Goal: Task Accomplishment & Management: Manage account settings

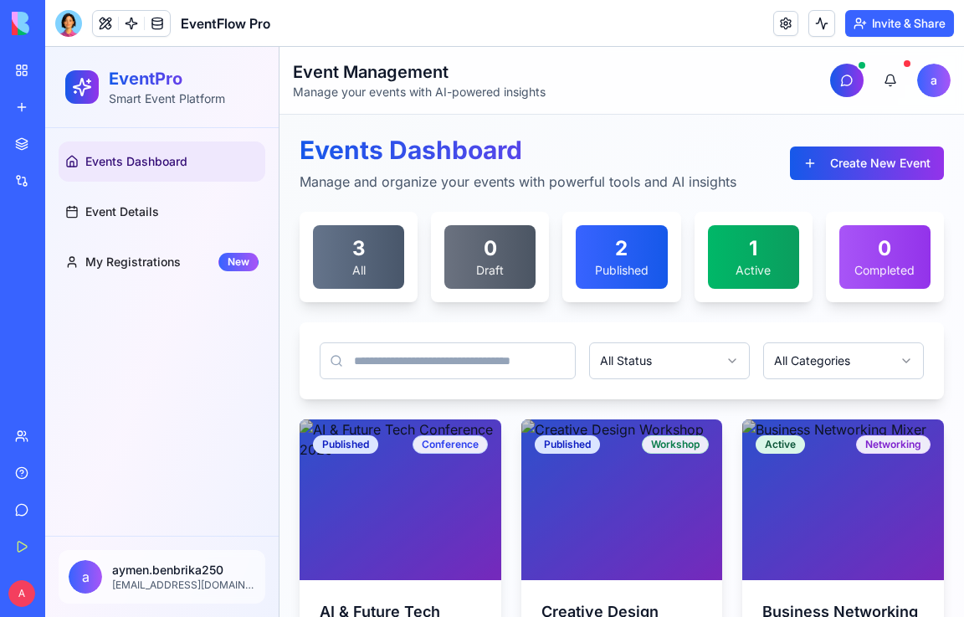
click at [18, 72] on link "My Workspace" at bounding box center [38, 70] width 67 height 33
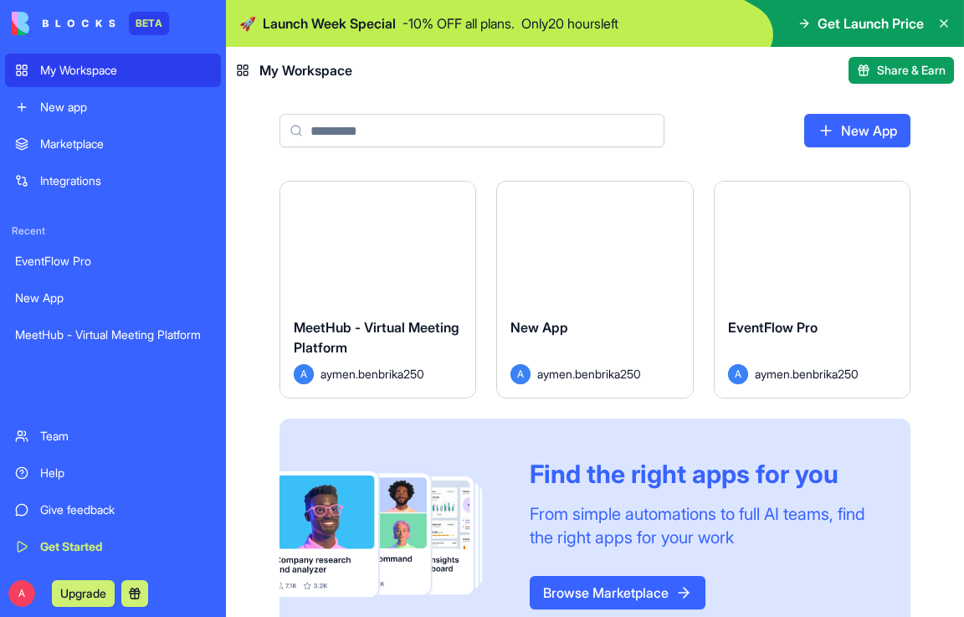
click at [828, 317] on div "EventFlow Pro" at bounding box center [812, 340] width 168 height 47
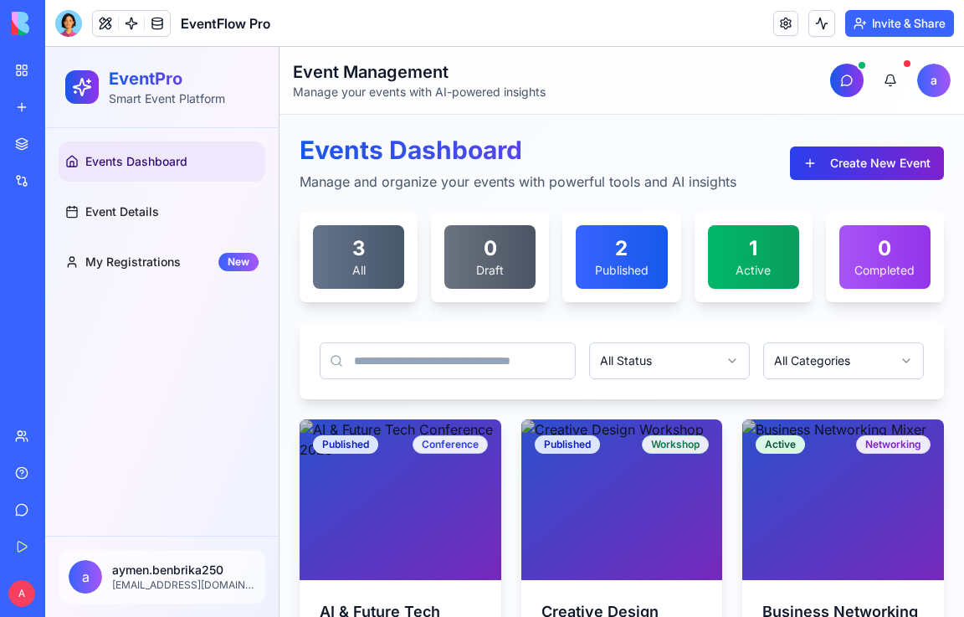
click at [851, 171] on button "Create New Event" at bounding box center [867, 162] width 154 height 33
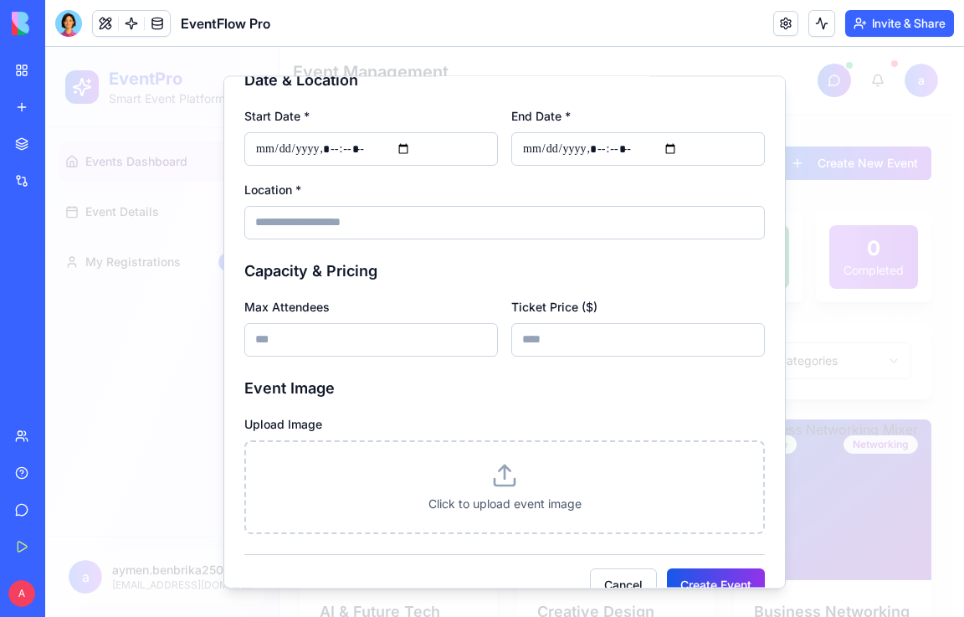
scroll to position [390, 0]
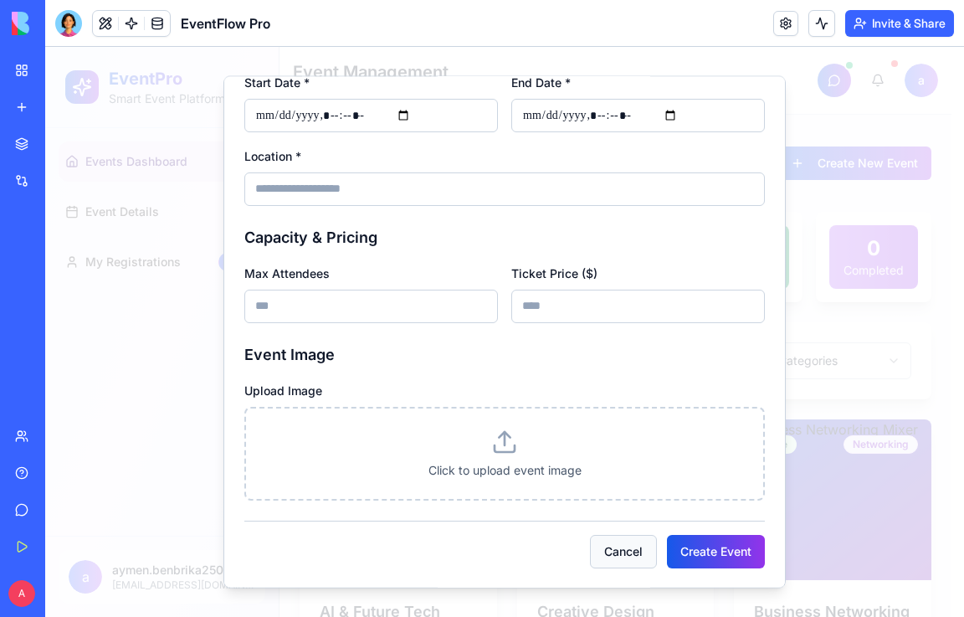
click at [597, 549] on button "Cancel" at bounding box center [623, 550] width 67 height 33
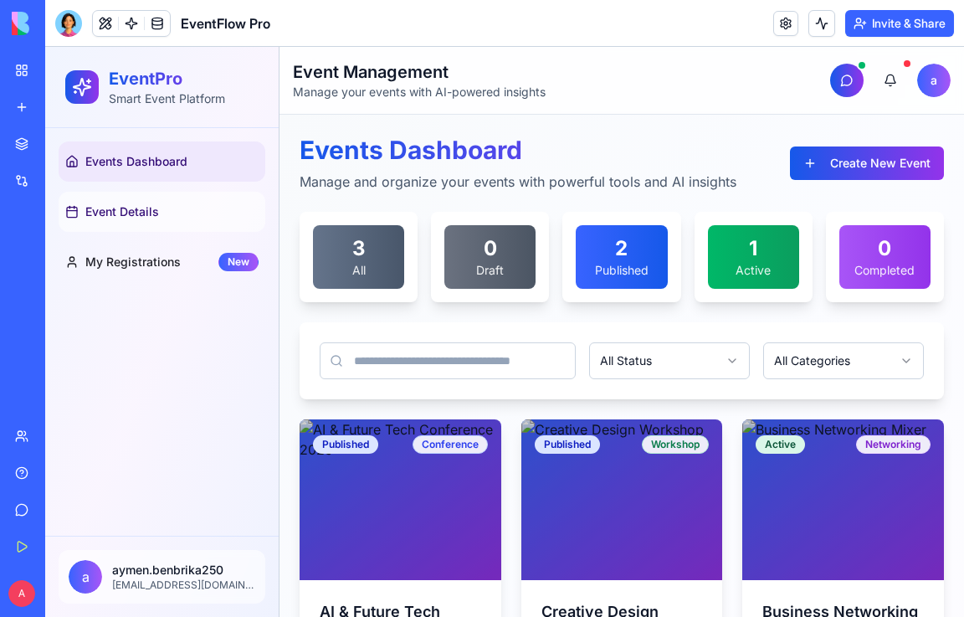
click at [192, 214] on link "Event Details" at bounding box center [162, 212] width 207 height 40
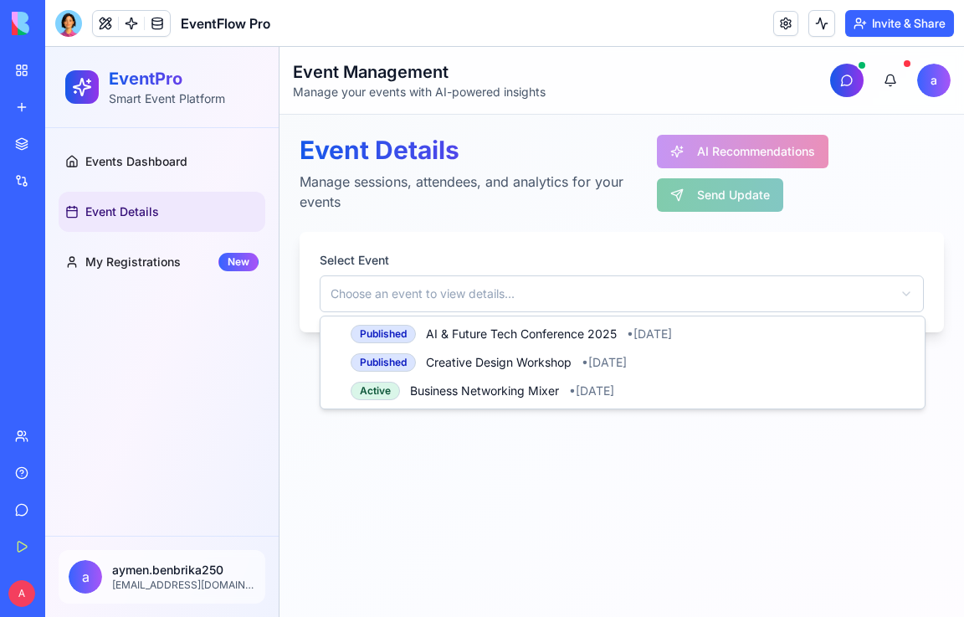
click at [416, 284] on html "EventPro Smart Event Platform Events Dashboard Event Details My Registrations N…" at bounding box center [504, 332] width 919 height 570
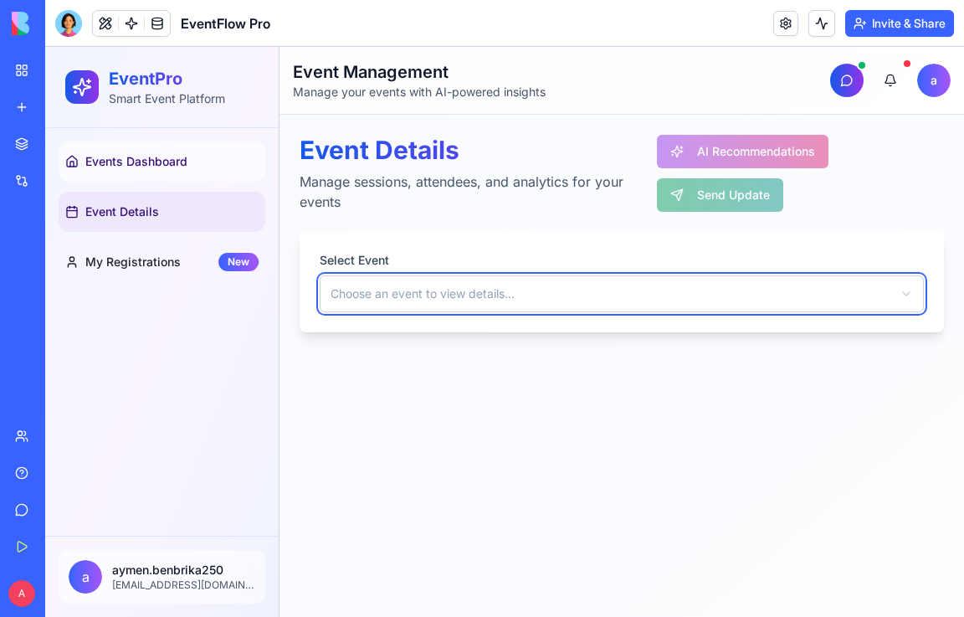
click at [167, 158] on html "EventPro Smart Event Platform Events Dashboard Event Details My Registrations N…" at bounding box center [504, 332] width 919 height 570
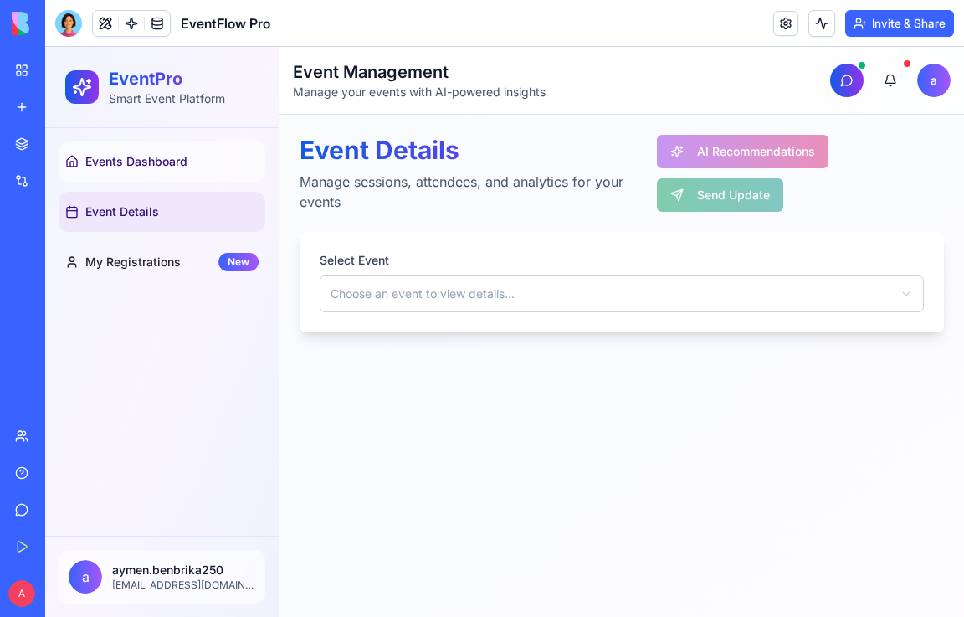
click at [168, 158] on span "Events Dashboard" at bounding box center [136, 161] width 102 height 17
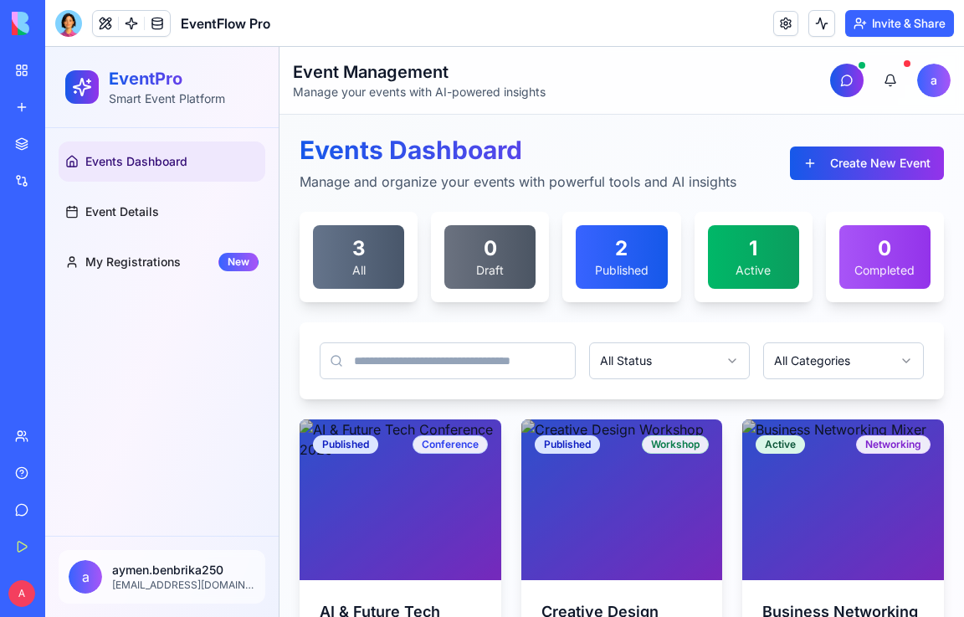
drag, startPoint x: 524, startPoint y: 32, endPoint x: 532, endPoint y: 33, distance: 8.5
click at [526, 32] on header "EventFlow Pro Invite & Share" at bounding box center [504, 23] width 919 height 47
click at [164, 207] on link "Event Details" at bounding box center [162, 212] width 207 height 40
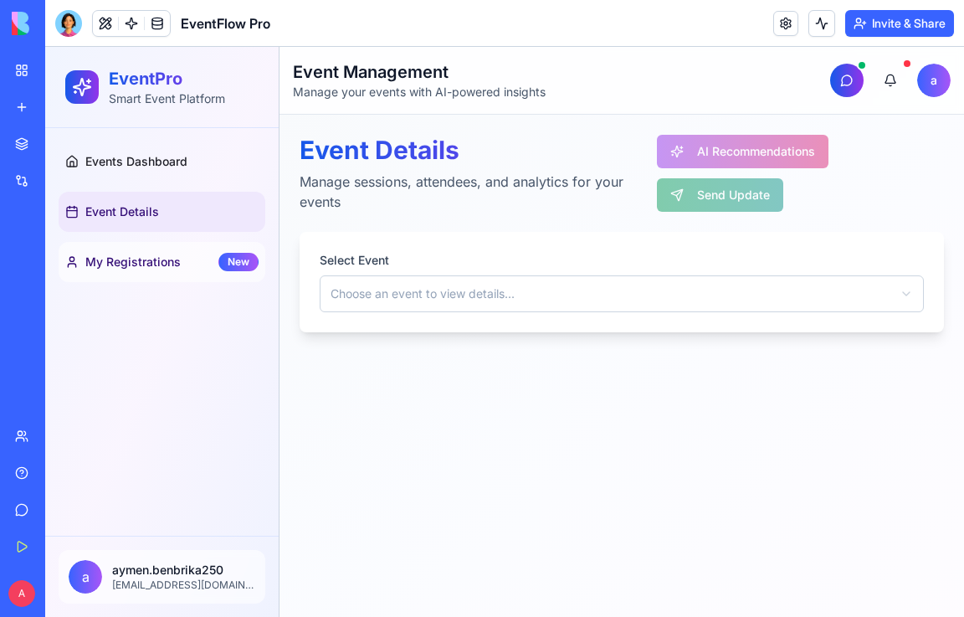
click at [161, 269] on span "My Registrations" at bounding box center [132, 262] width 95 height 17
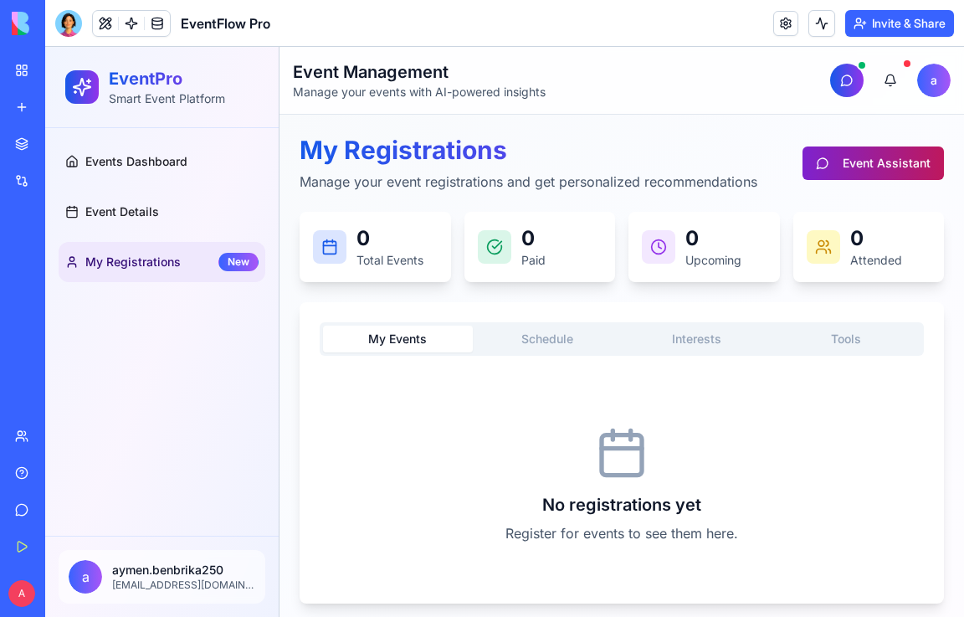
click at [835, 167] on button "Event Assistant" at bounding box center [873, 162] width 141 height 33
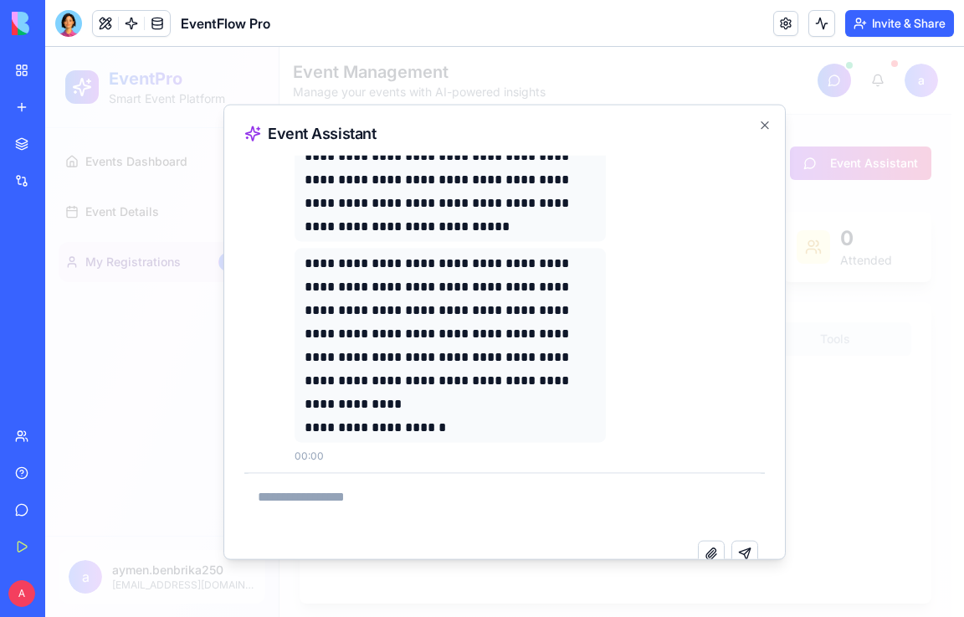
scroll to position [101, 0]
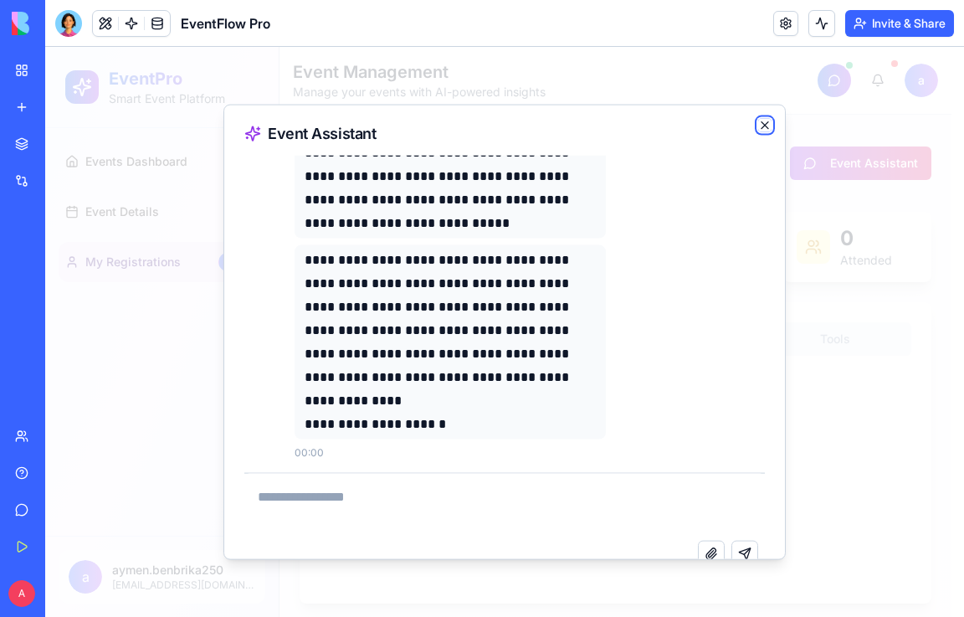
click at [771, 127] on icon "button" at bounding box center [764, 124] width 13 height 13
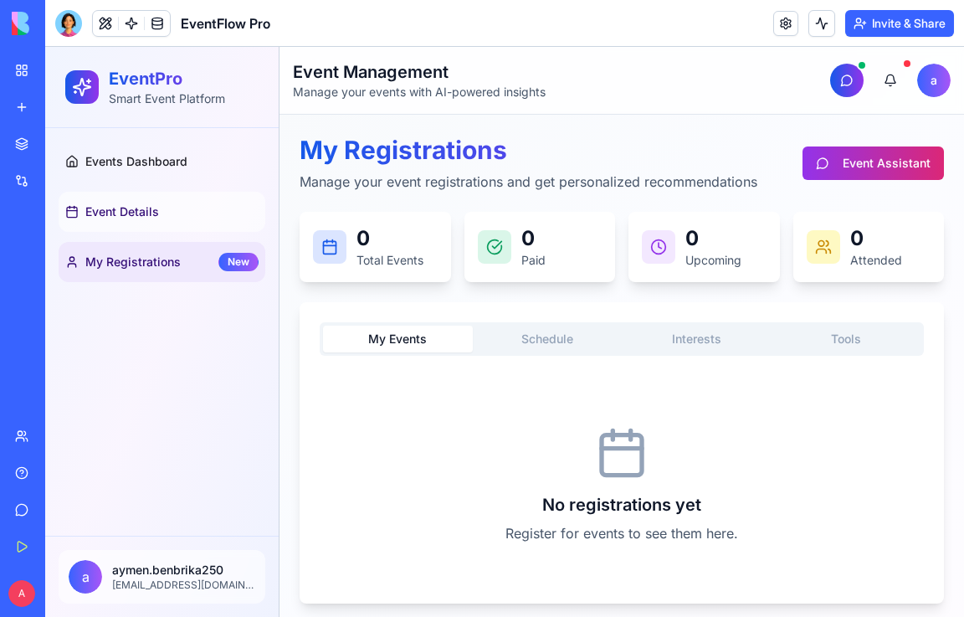
click at [131, 208] on span "Event Details" at bounding box center [122, 211] width 74 height 17
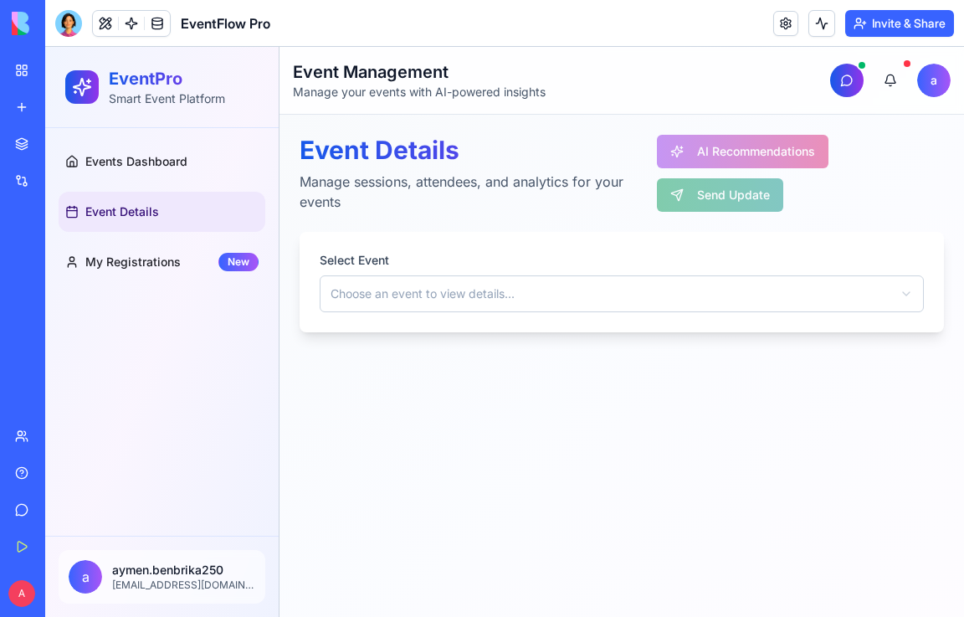
click at [410, 291] on html "EventPro Smart Event Platform Events Dashboard Event Details My Registrations N…" at bounding box center [504, 332] width 919 height 570
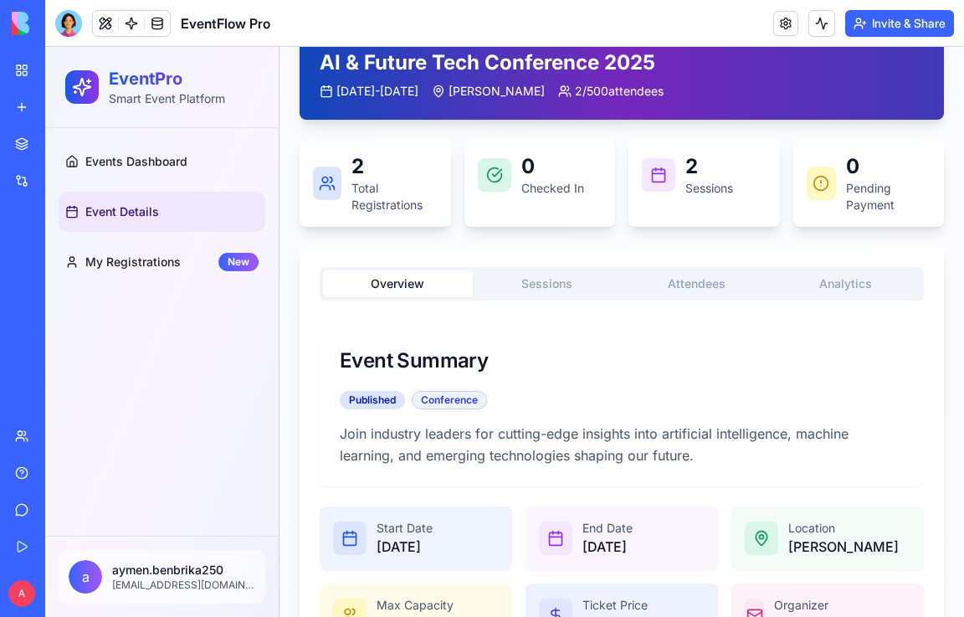
scroll to position [419, 0]
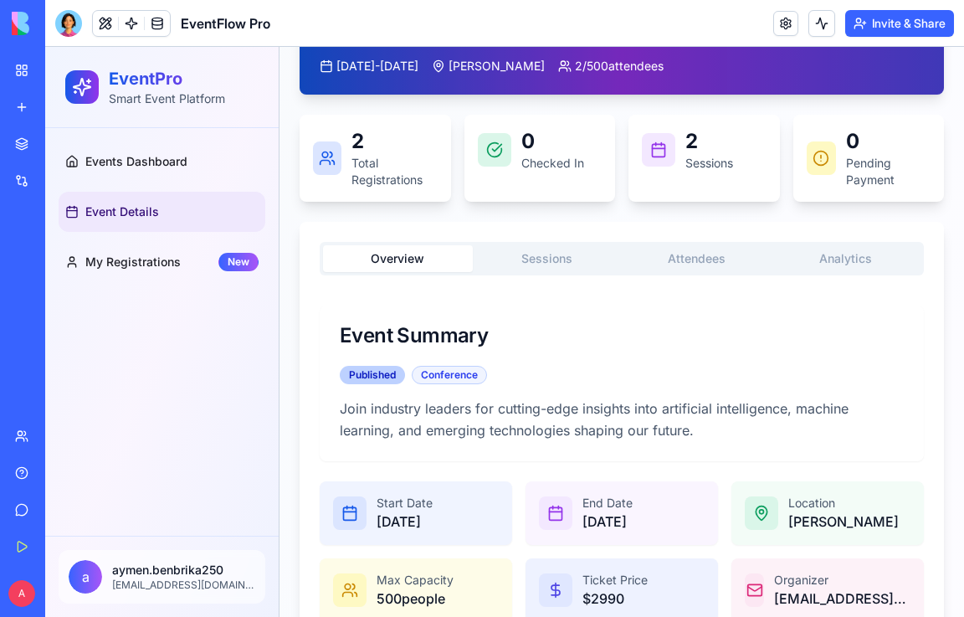
click at [384, 372] on div "Published" at bounding box center [372, 375] width 65 height 18
click at [560, 262] on button "Sessions" at bounding box center [548, 258] width 150 height 27
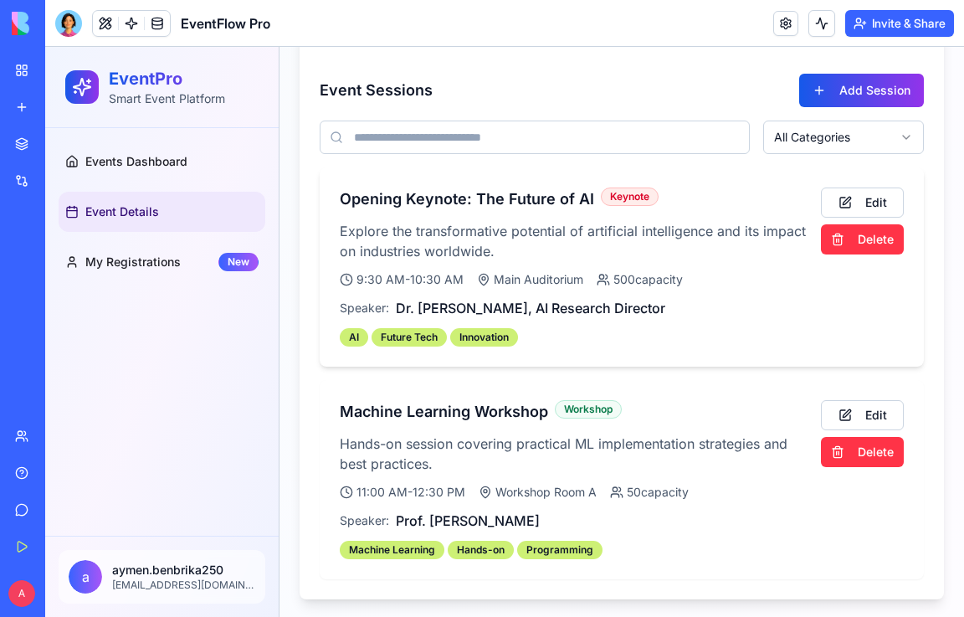
scroll to position [653, 0]
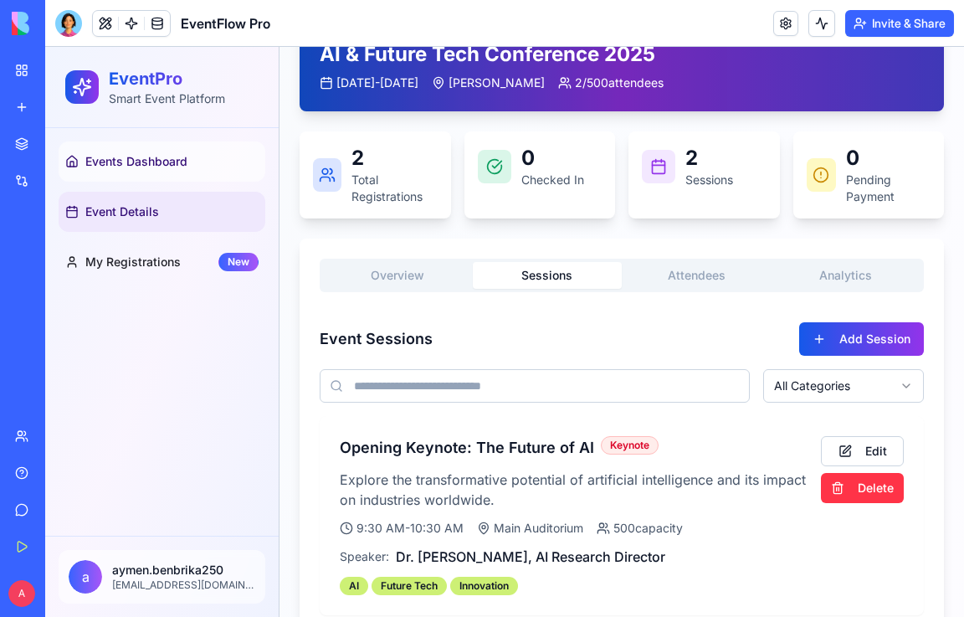
click at [109, 160] on span "Events Dashboard" at bounding box center [136, 161] width 102 height 17
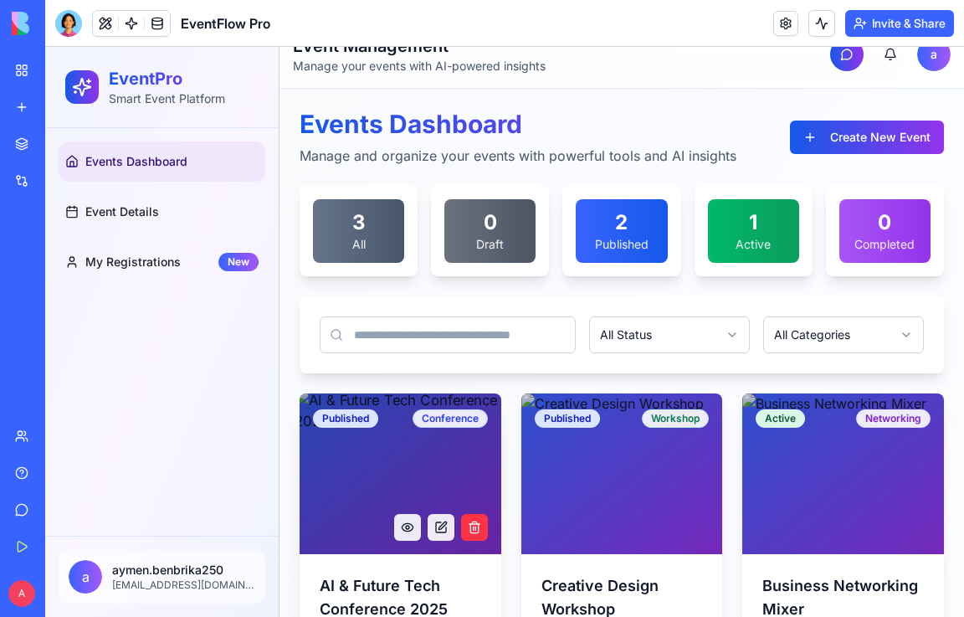
scroll to position [20, 0]
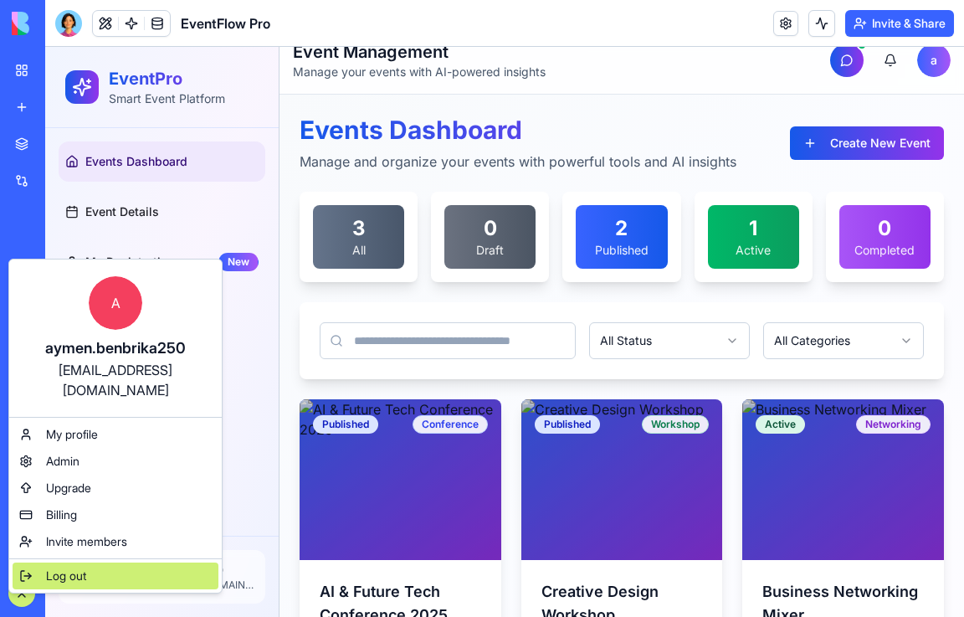
click at [69, 568] on span "Log out" at bounding box center [66, 576] width 40 height 17
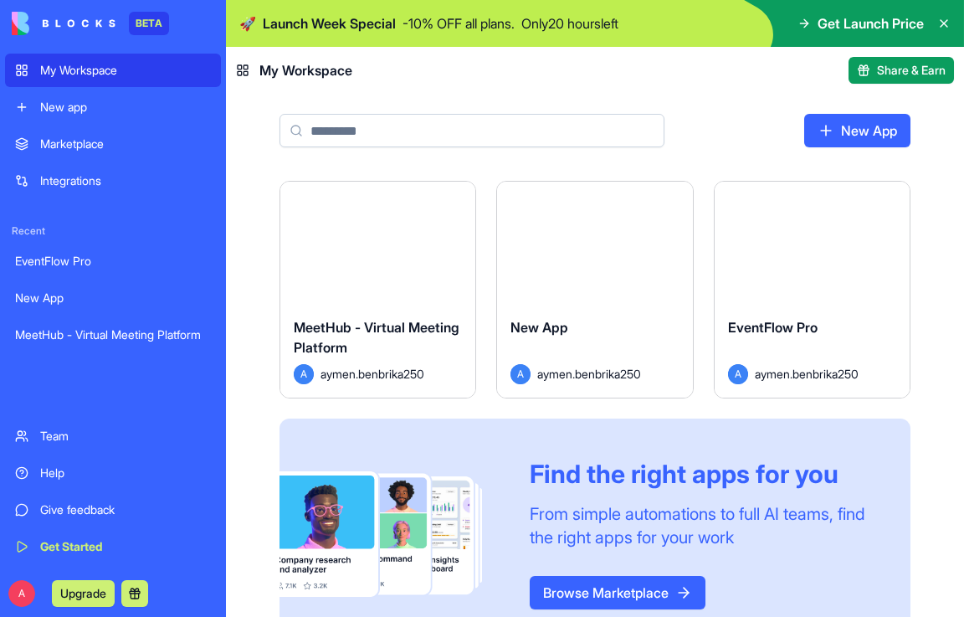
click at [3, 584] on div "BETA My Workspace New app Marketplace Integrations Recent EventFlow Pro New App…" at bounding box center [113, 308] width 226 height 617
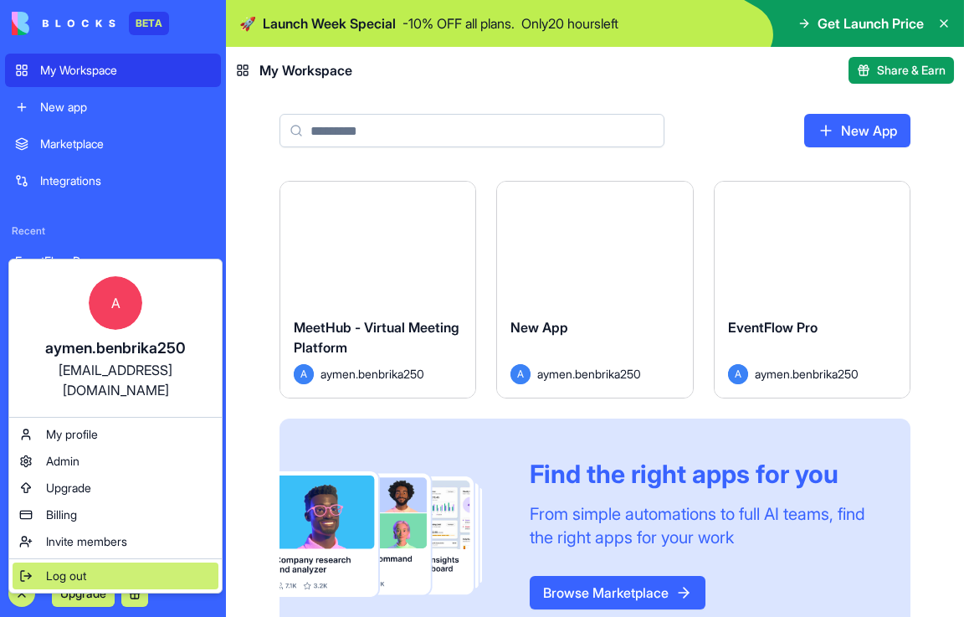
click at [78, 568] on span "Log out" at bounding box center [66, 576] width 40 height 17
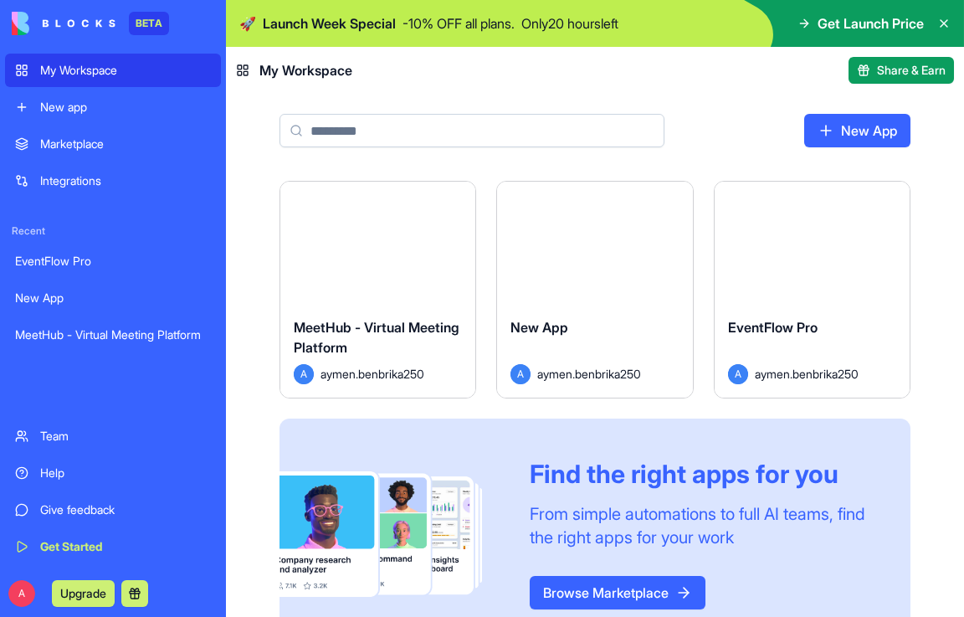
click at [105, 147] on div "Marketplace" at bounding box center [125, 144] width 171 height 17
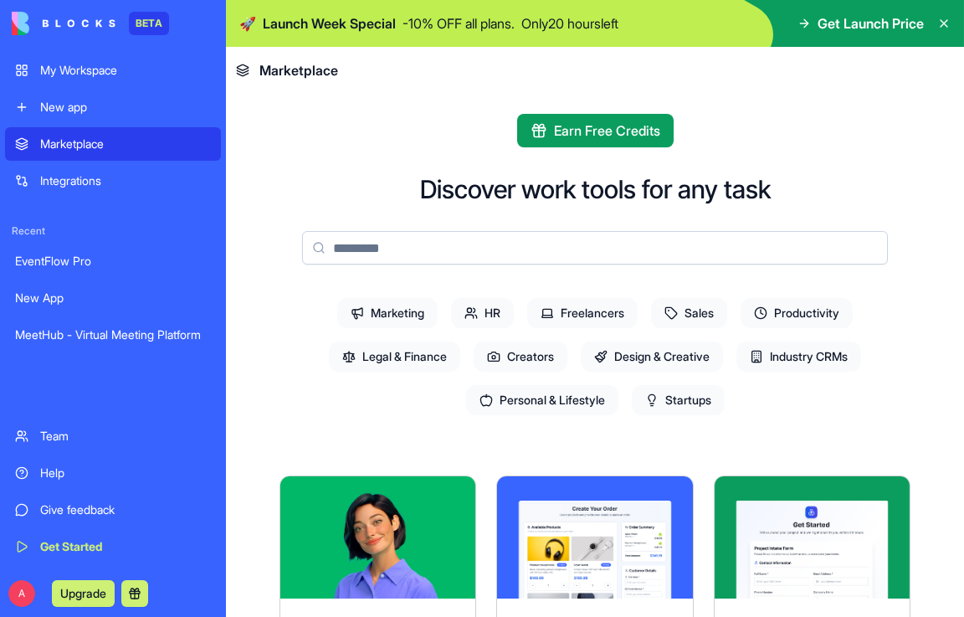
click at [106, 69] on div "My Workspace" at bounding box center [125, 70] width 171 height 17
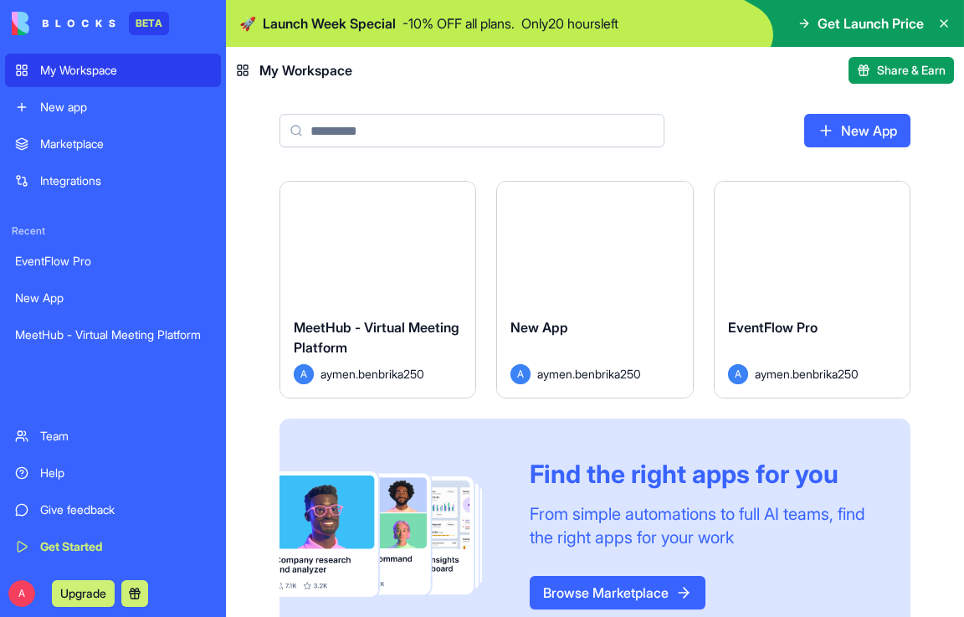
click at [458, 202] on html "BETA My Workspace New app Marketplace Integrations Recent EventFlow Pro New App…" at bounding box center [482, 308] width 964 height 617
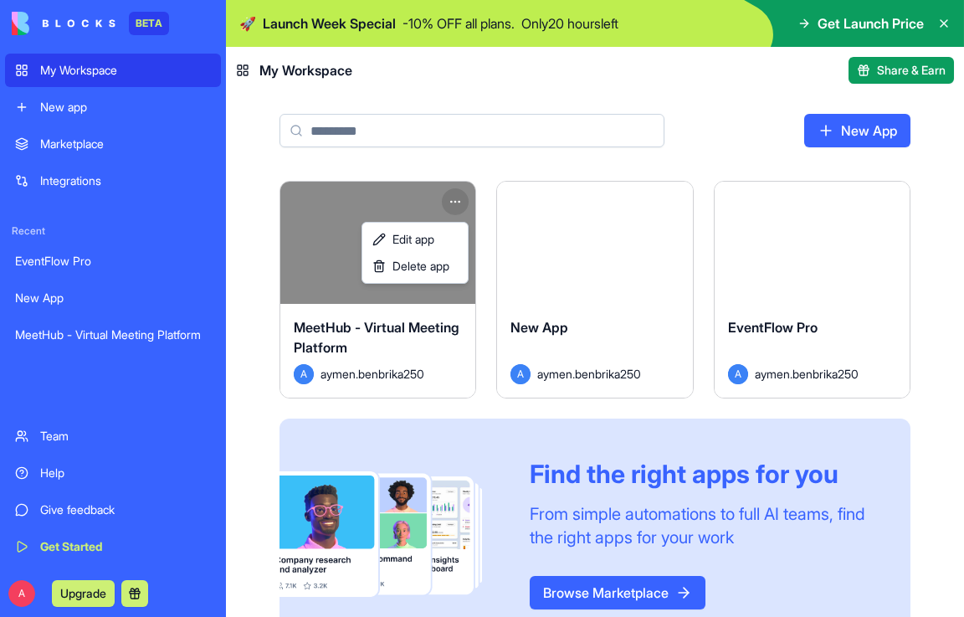
click at [257, 282] on html "BETA My Workspace New app Marketplace Integrations Recent EventFlow Pro New App…" at bounding box center [482, 308] width 964 height 617
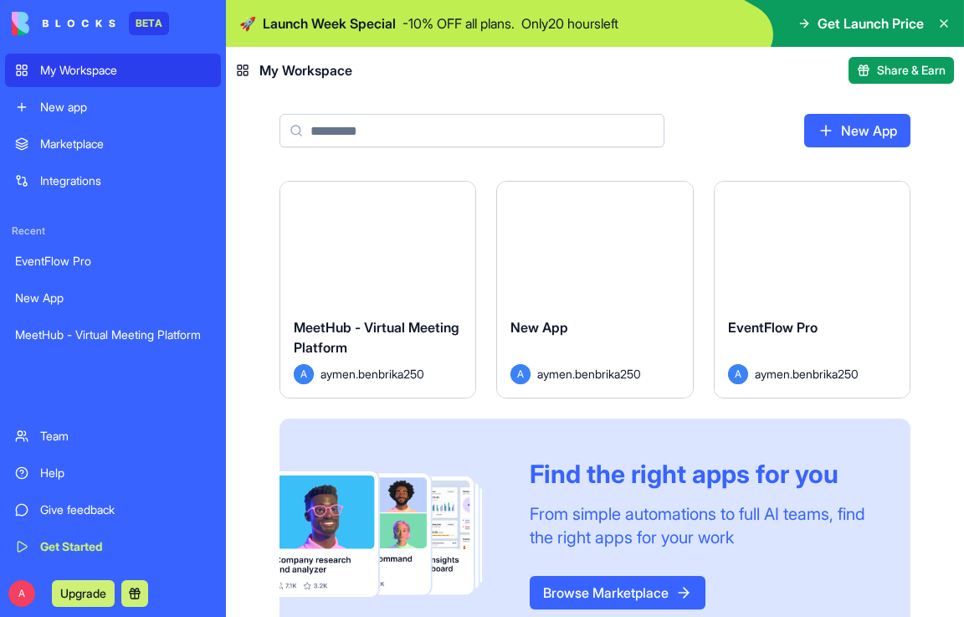
click at [892, 201] on html "BETA My Workspace New app Marketplace Integrations Recent EventFlow Pro New App…" at bounding box center [482, 308] width 964 height 617
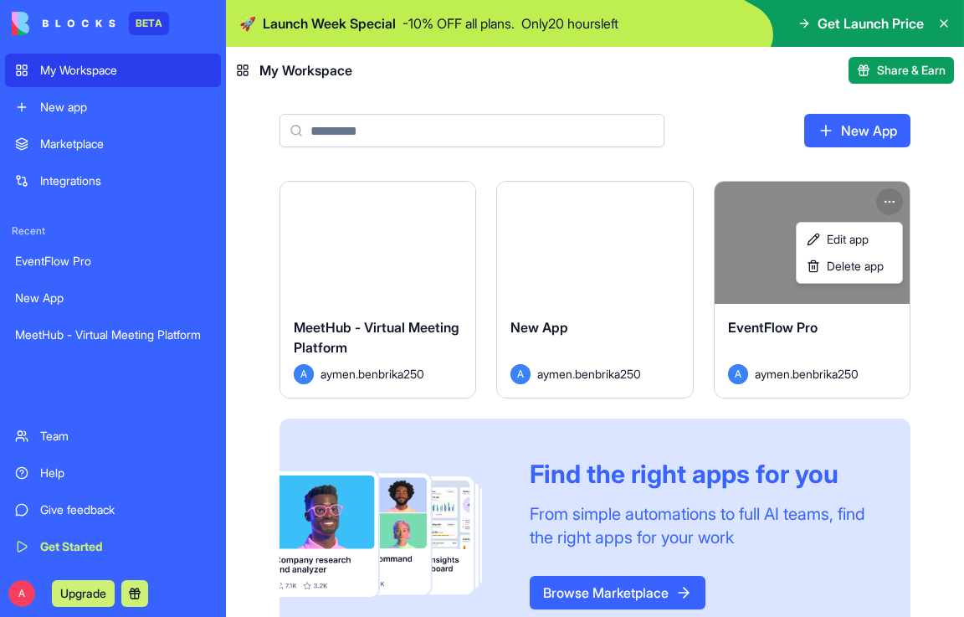
click at [98, 515] on html "BETA My Workspace New app Marketplace Integrations Recent EventFlow Pro New App…" at bounding box center [482, 308] width 964 height 617
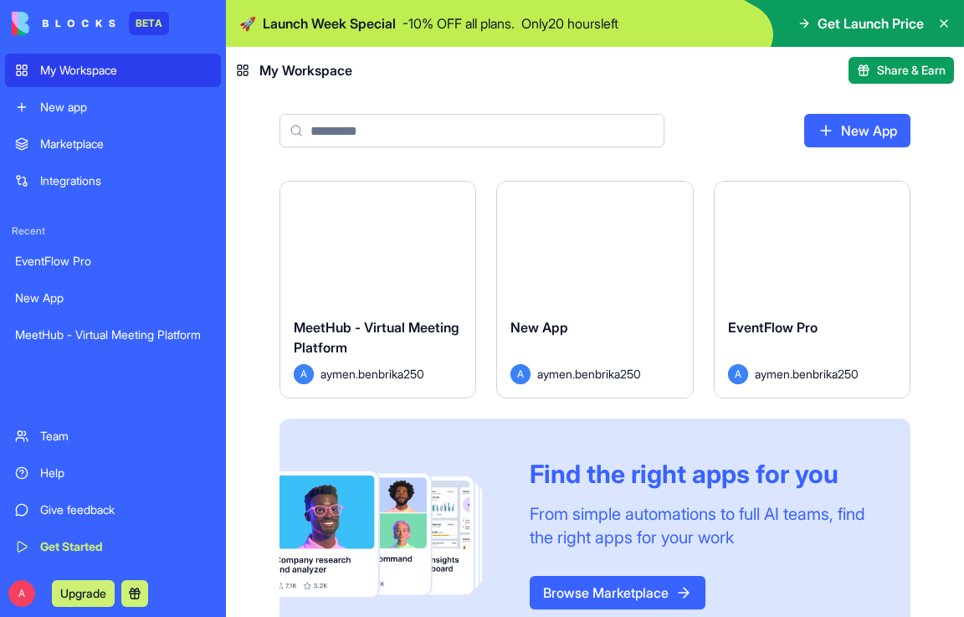
click at [98, 515] on div "Give feedback" at bounding box center [125, 509] width 171 height 17
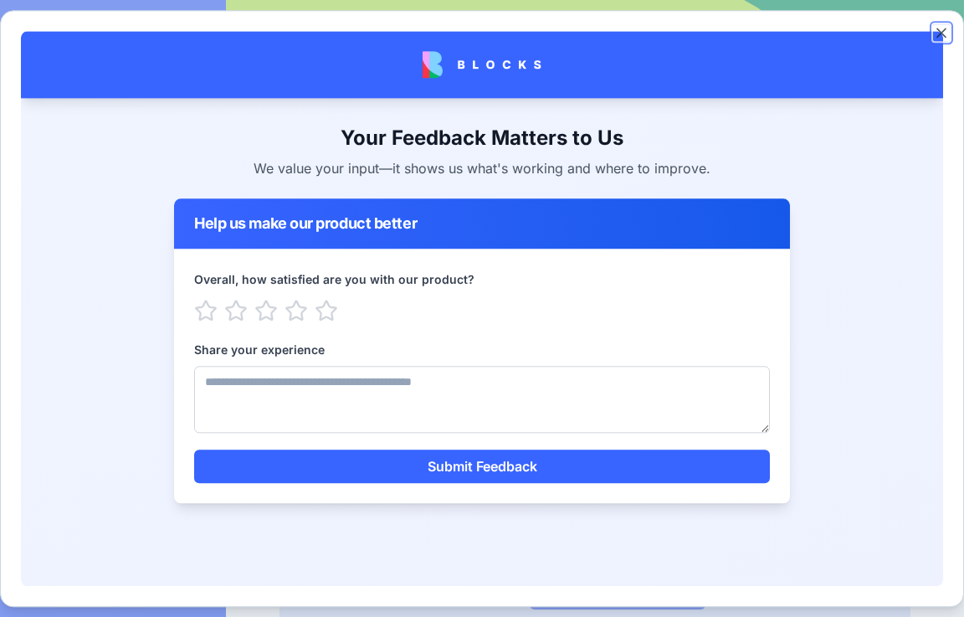
click at [942, 33] on button "Close" at bounding box center [941, 32] width 17 height 17
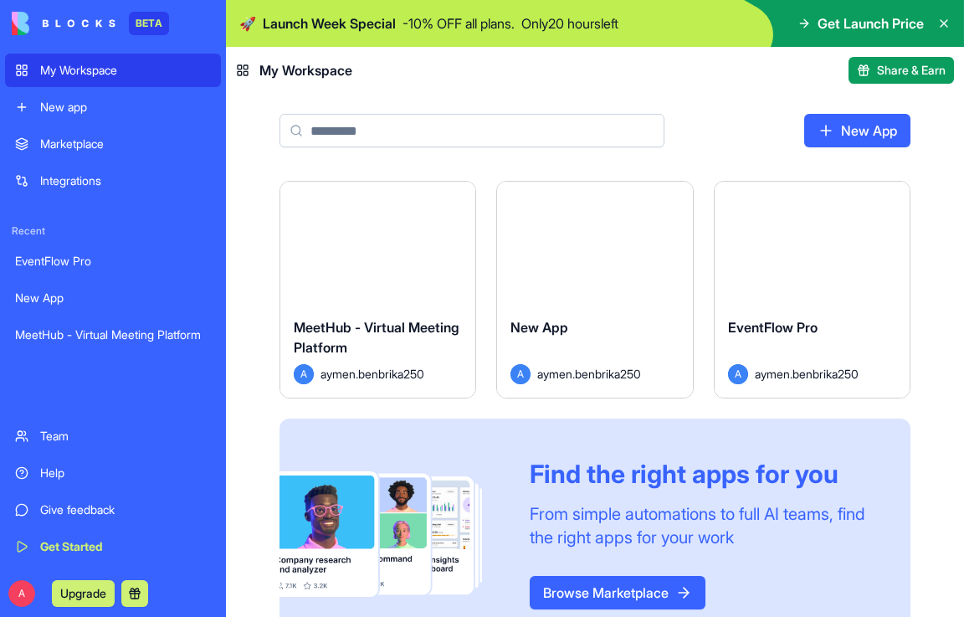
click at [944, 23] on icon at bounding box center [944, 23] width 13 height 13
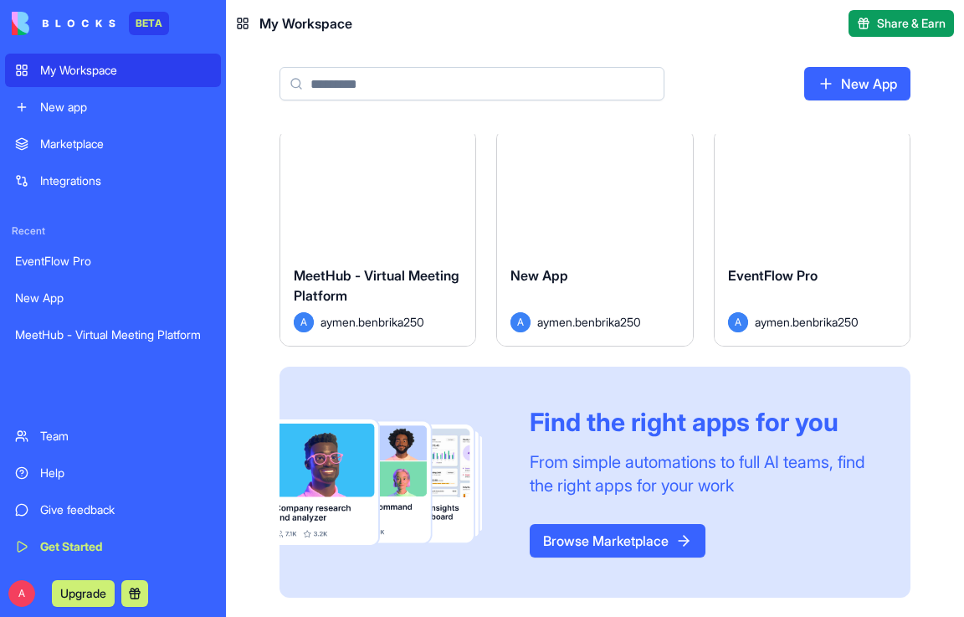
scroll to position [6, 0]
click at [851, 278] on div "EventFlow Pro" at bounding box center [812, 288] width 168 height 47
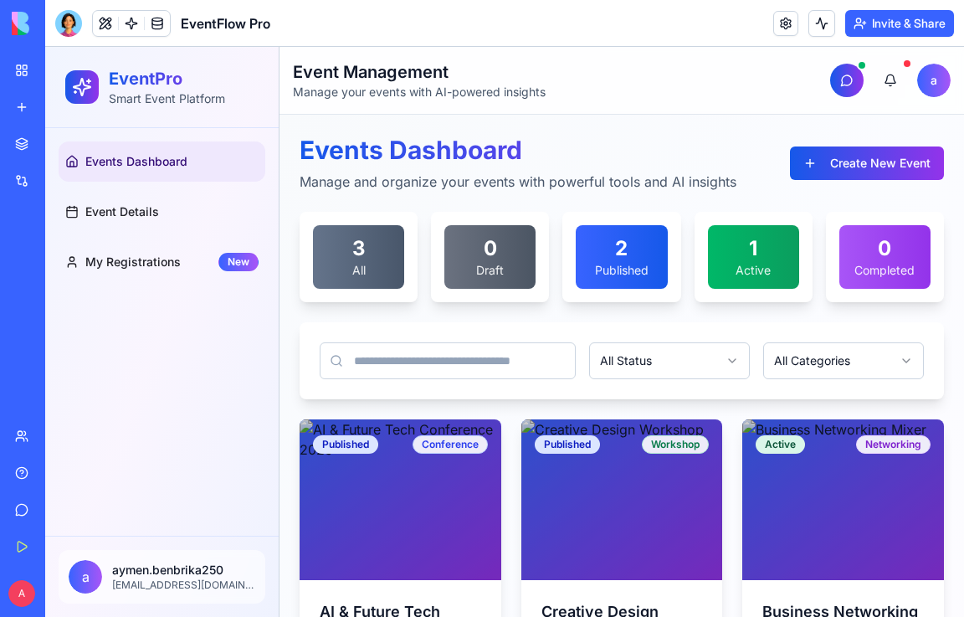
click at [883, 23] on button "Invite & Share" at bounding box center [900, 23] width 109 height 27
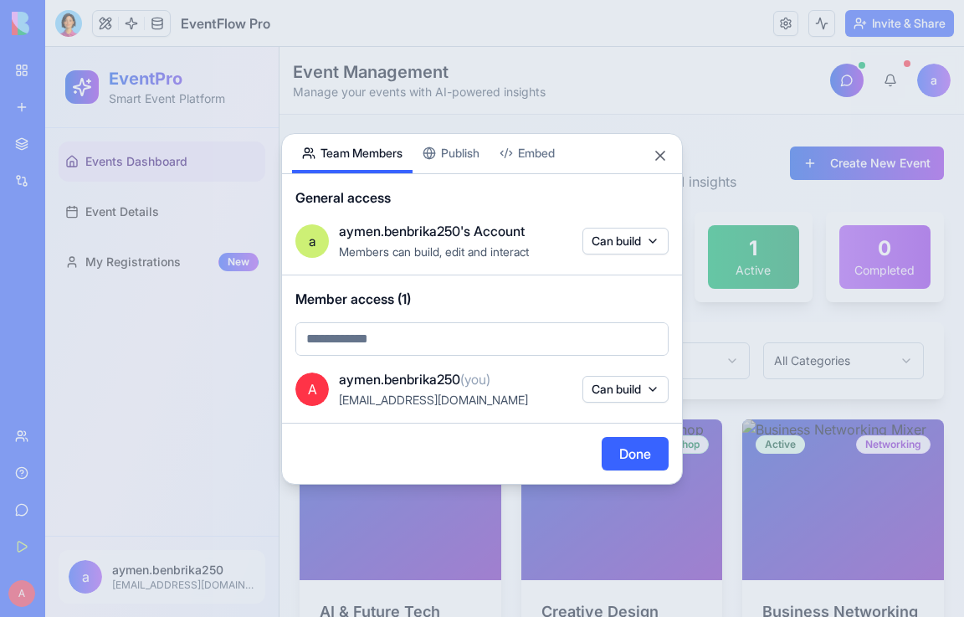
click at [465, 151] on div "Share App Team Members Publish Embed General access a aymen.benbrika250's Accou…" at bounding box center [482, 309] width 402 height 352
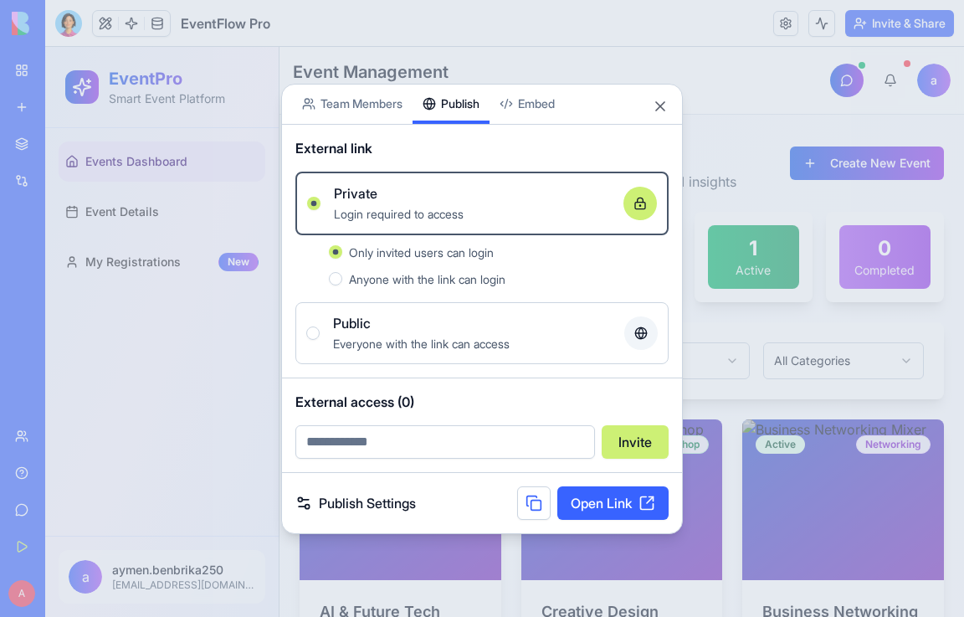
click at [311, 336] on button "Public Everyone with the link can access" at bounding box center [312, 332] width 13 height 13
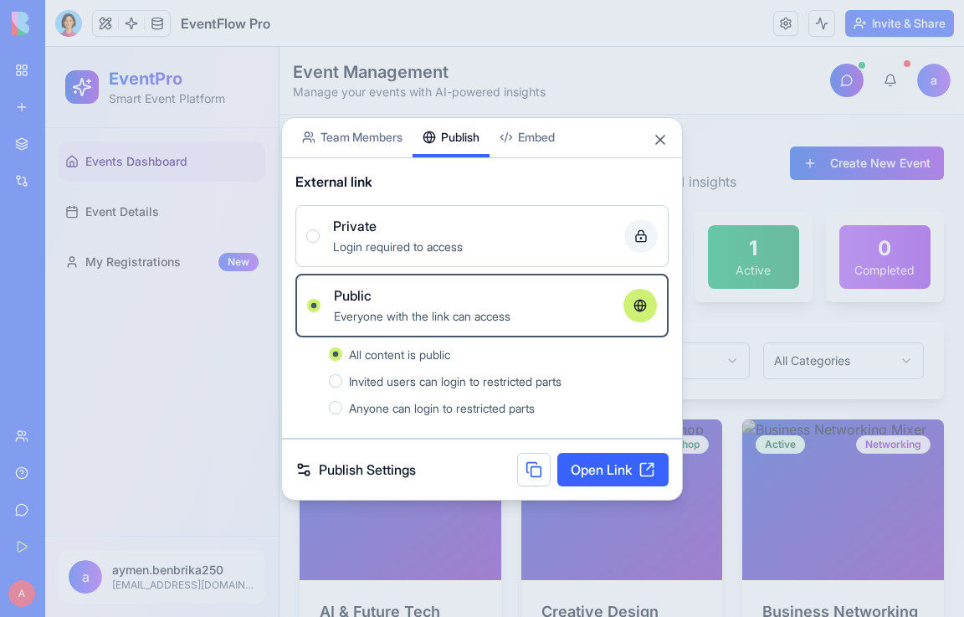
click at [421, 384] on span "Invited users can login to restricted parts" at bounding box center [455, 381] width 213 height 14
click at [342, 384] on button "Invited users can login to restricted parts" at bounding box center [335, 380] width 13 height 13
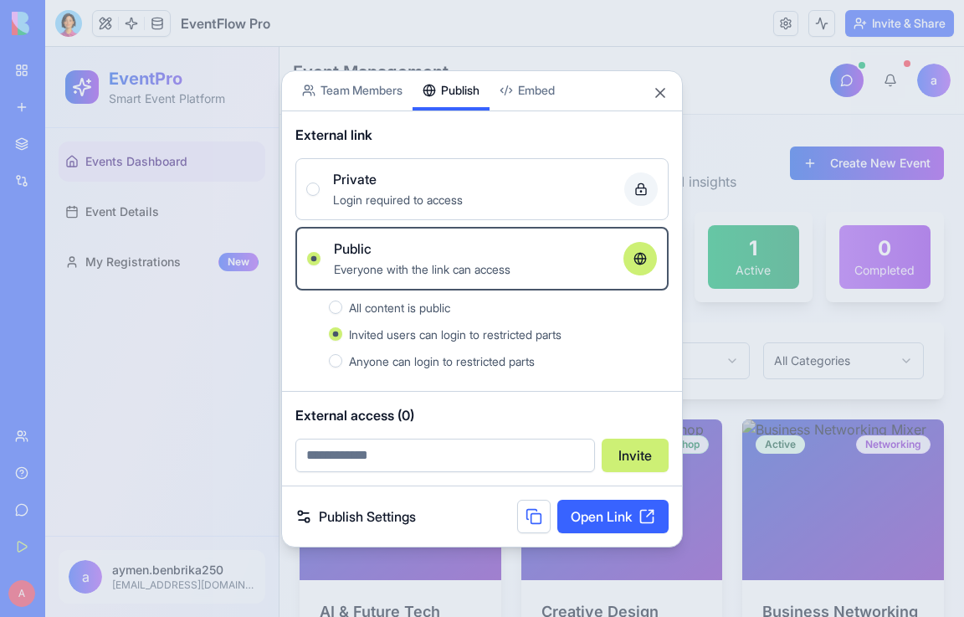
click at [604, 518] on link "Open Link" at bounding box center [613, 516] width 111 height 33
click at [655, 85] on button "Close" at bounding box center [660, 93] width 17 height 17
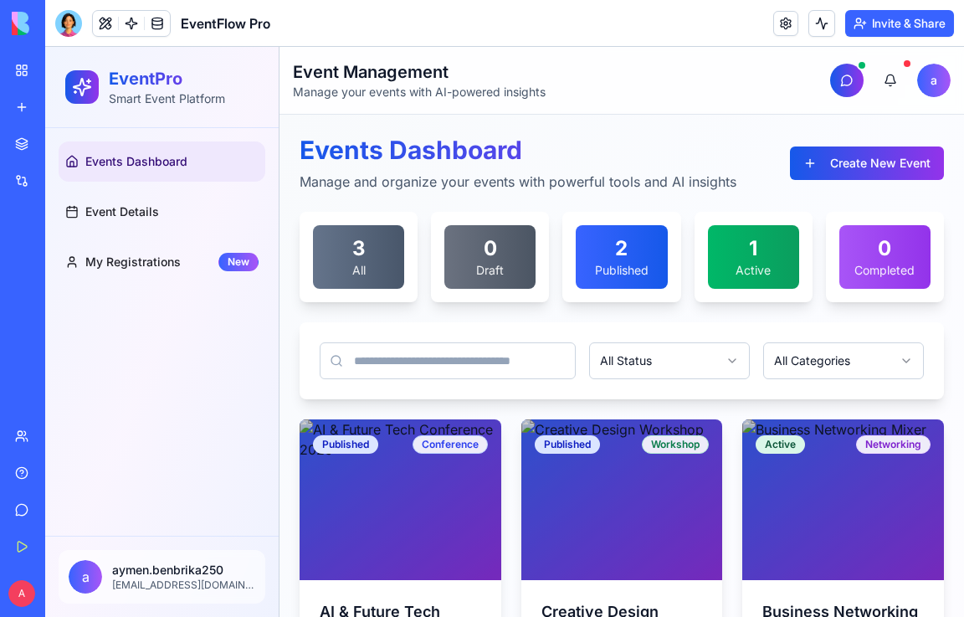
click at [113, 167] on span "Events Dashboard" at bounding box center [136, 161] width 102 height 17
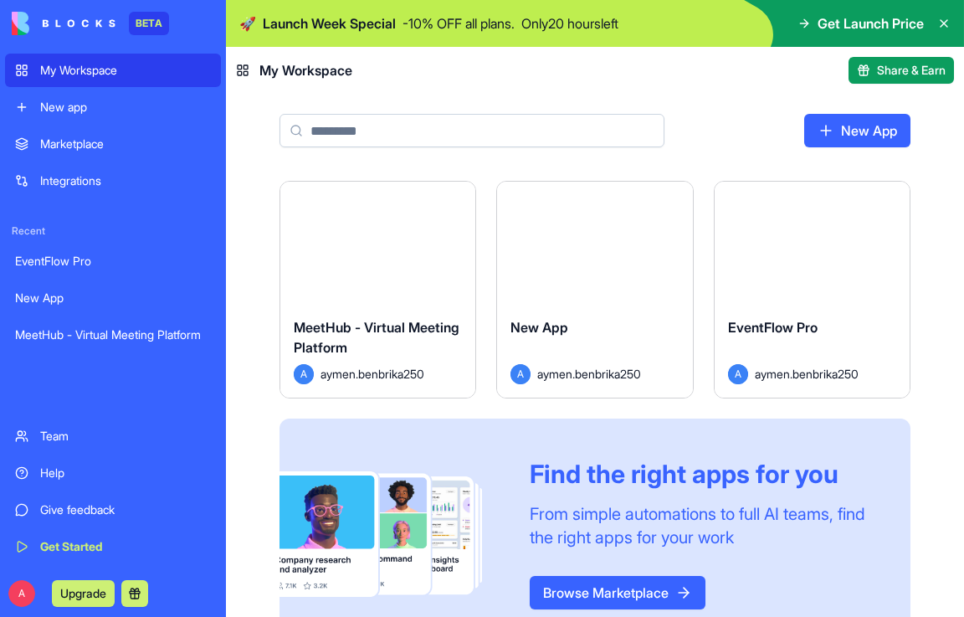
click at [589, 317] on div "New App" at bounding box center [595, 340] width 168 height 47
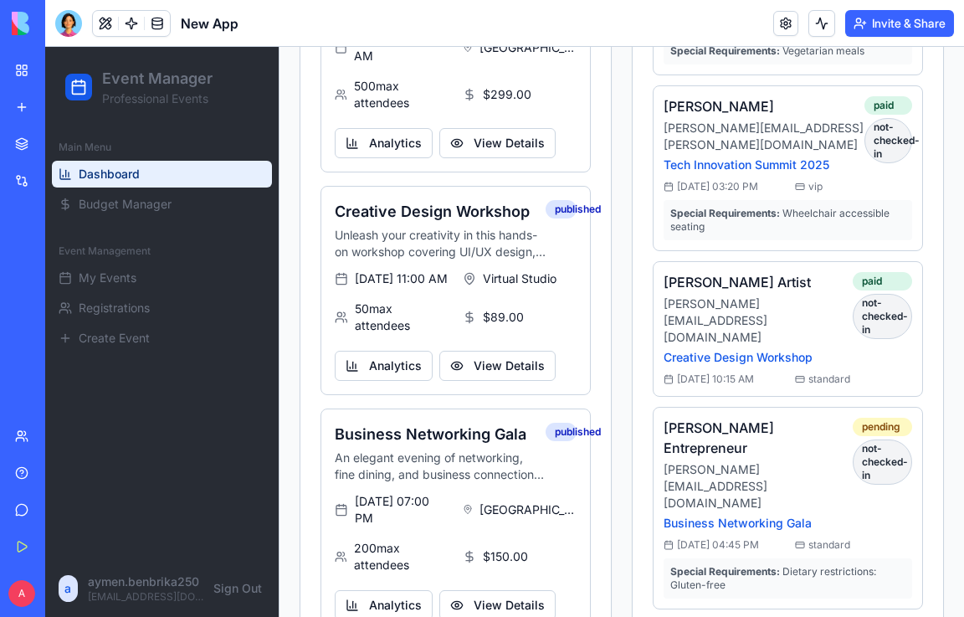
scroll to position [753, 0]
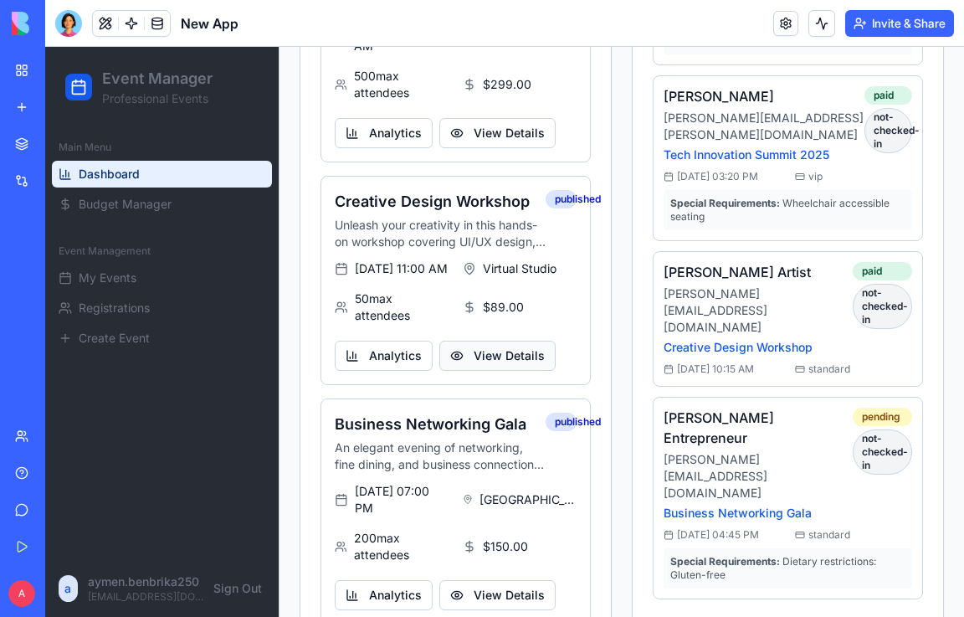
click at [507, 370] on button "View Details" at bounding box center [497, 356] width 116 height 30
click at [507, 371] on button "View Details" at bounding box center [497, 356] width 116 height 30
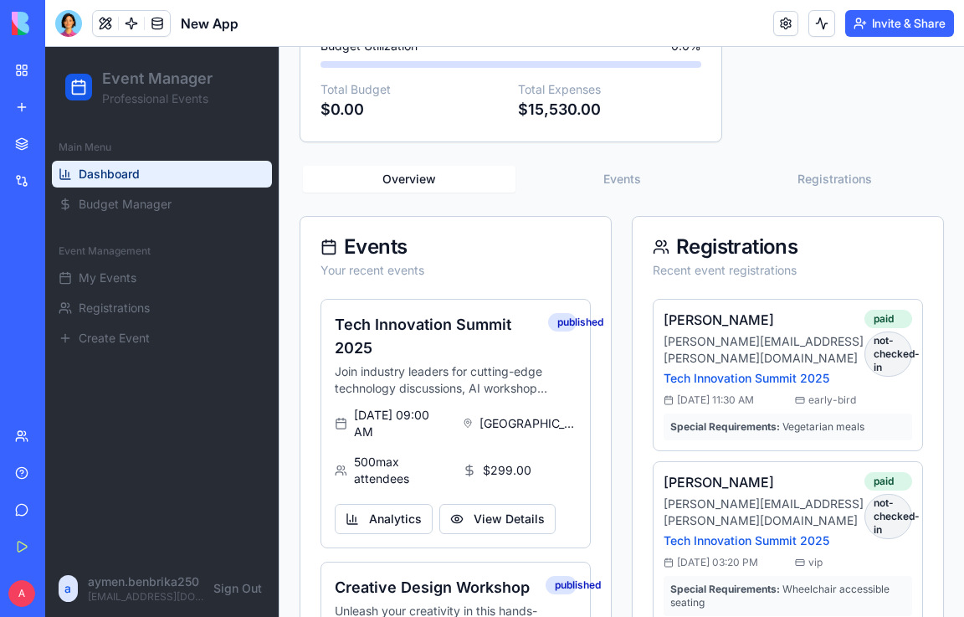
scroll to position [0, 0]
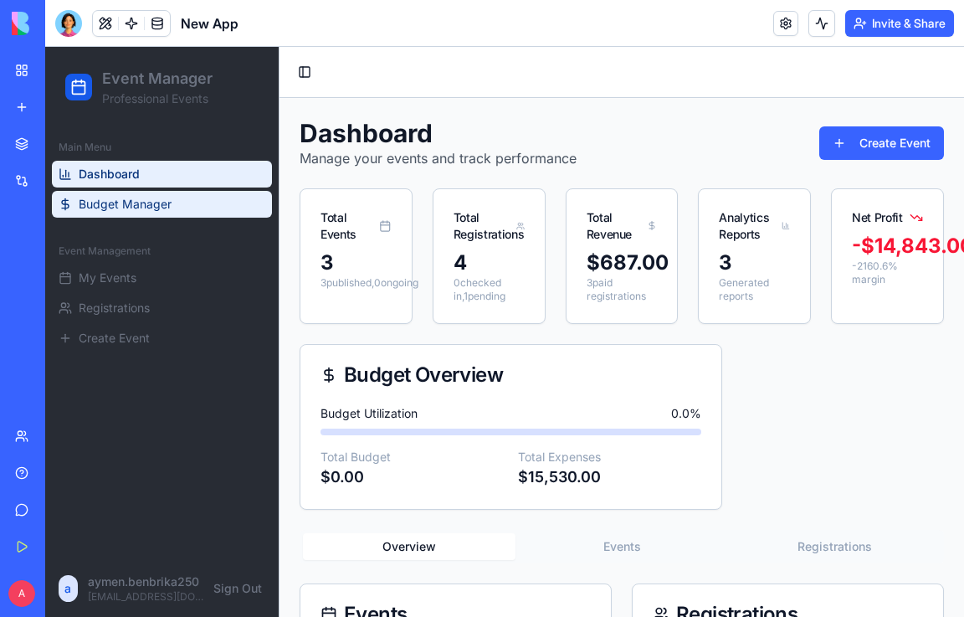
click at [164, 208] on span "Budget Manager" at bounding box center [125, 204] width 93 height 17
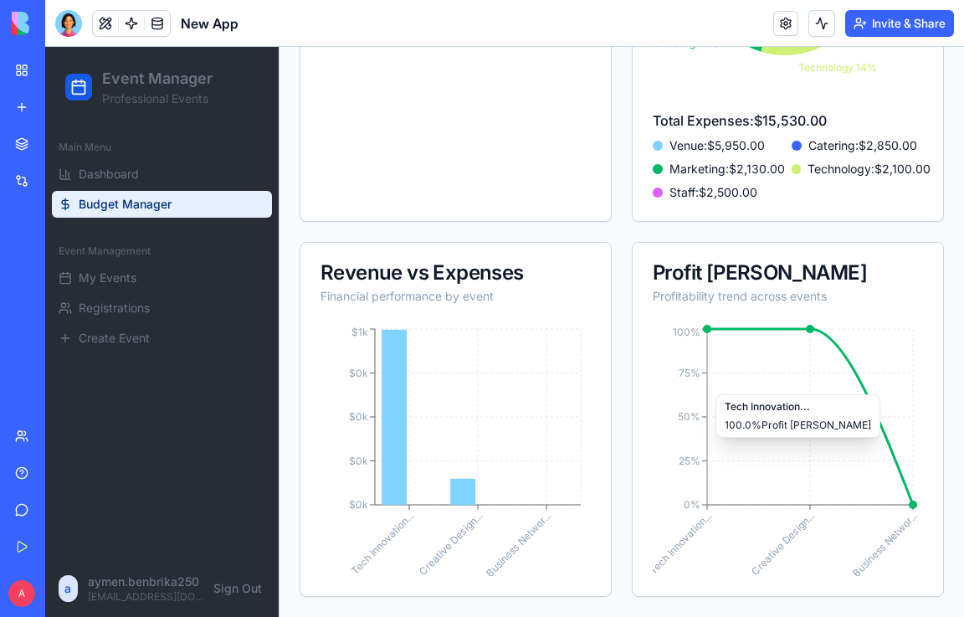
scroll to position [621, 0]
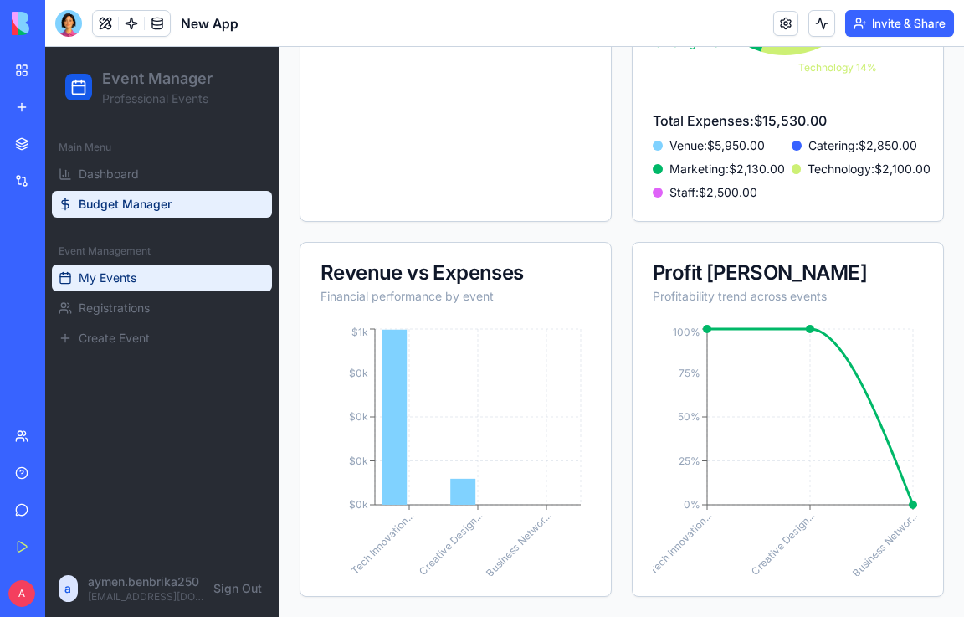
click at [95, 284] on span "My Events" at bounding box center [108, 278] width 58 height 17
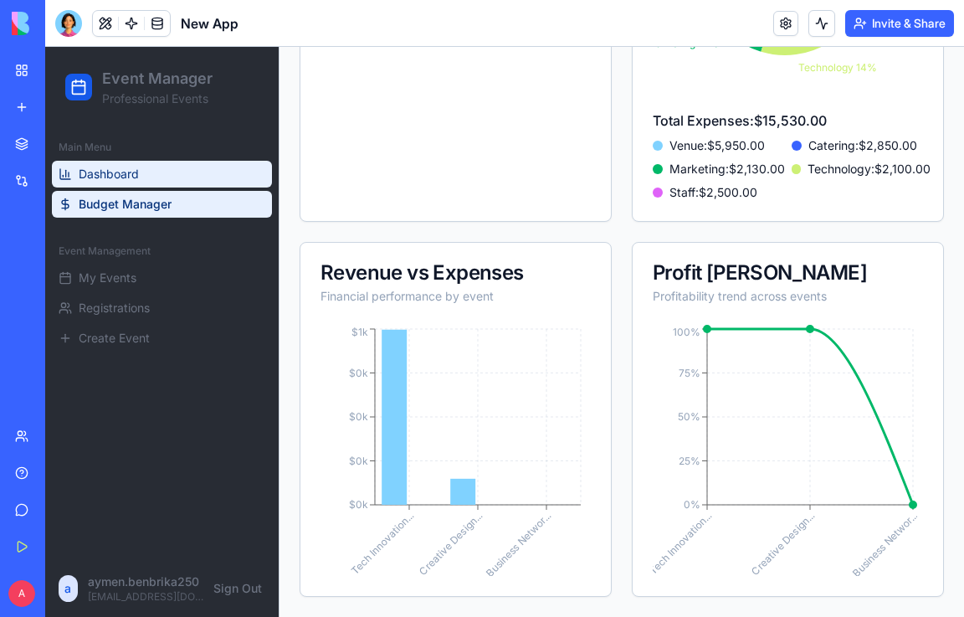
click at [112, 176] on span "Dashboard" at bounding box center [109, 174] width 60 height 17
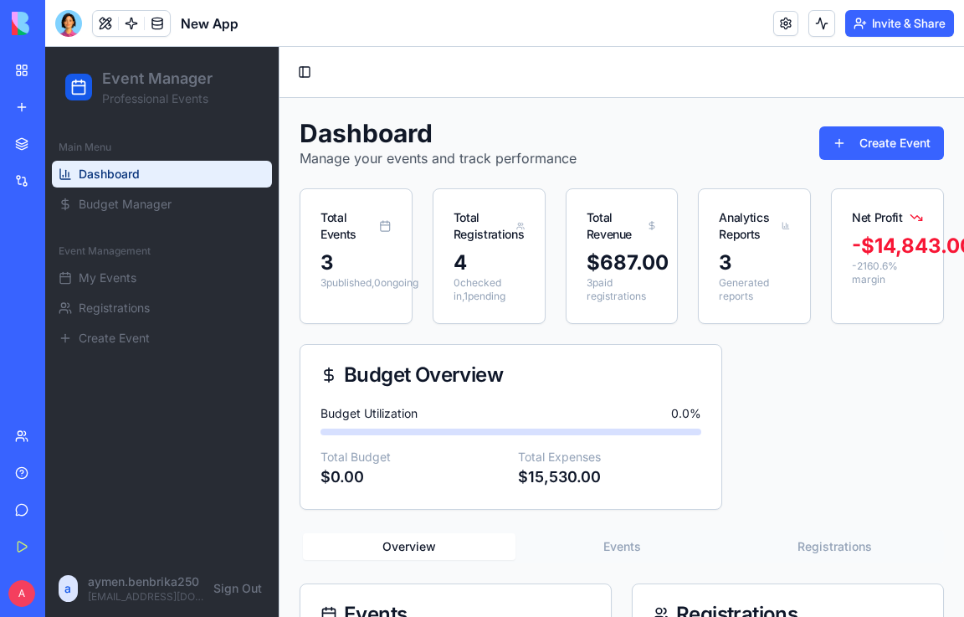
click at [875, 25] on button "Invite & Share" at bounding box center [900, 23] width 109 height 27
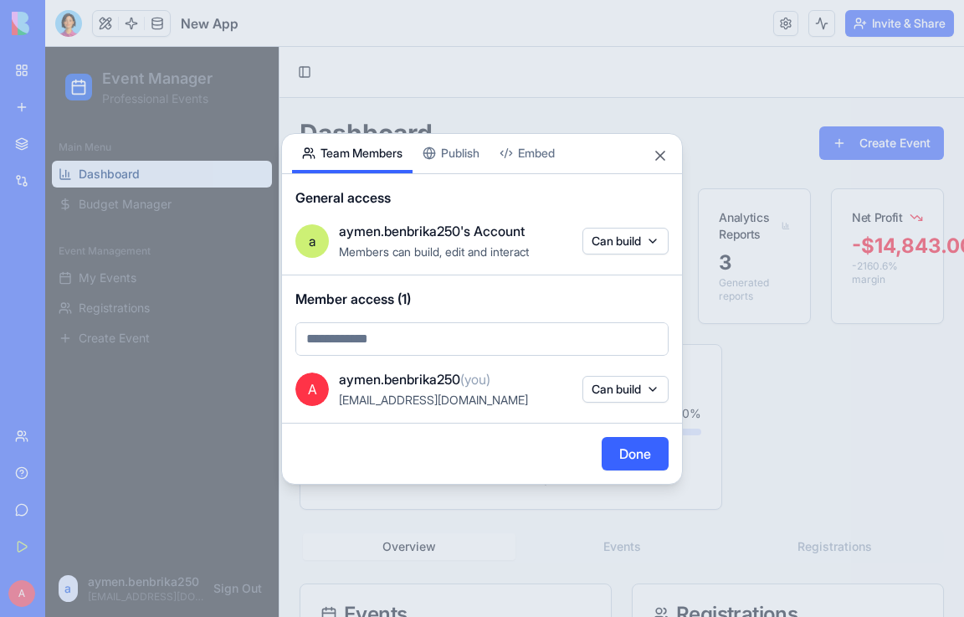
click at [452, 148] on div "Share App Team Members Publish Embed General access a aymen.benbrika250's Accou…" at bounding box center [482, 309] width 402 height 352
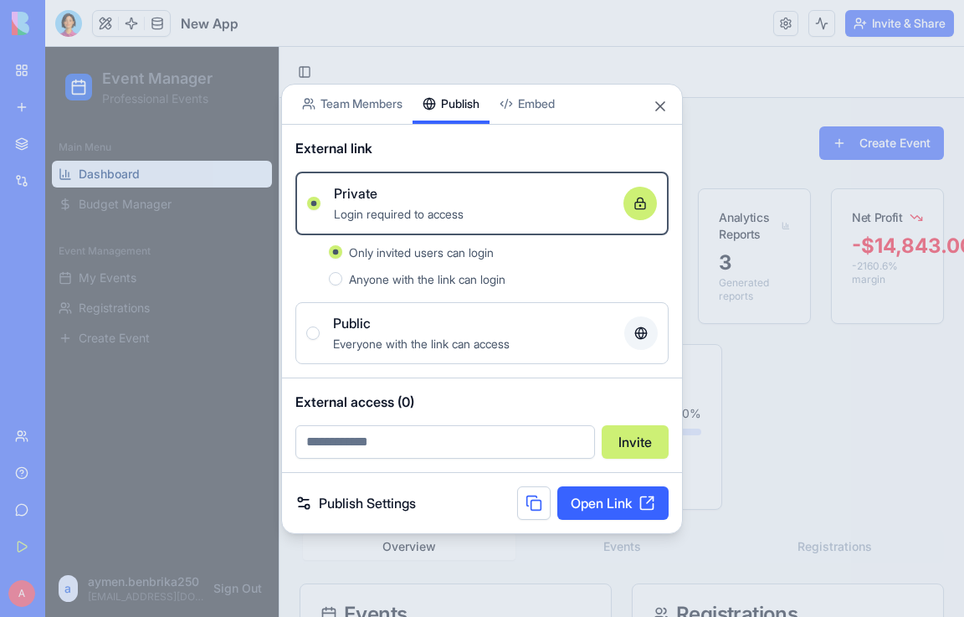
click at [418, 342] on span "Everyone with the link can access" at bounding box center [421, 344] width 177 height 14
click at [320, 340] on button "Public Everyone with the link can access" at bounding box center [312, 332] width 13 height 13
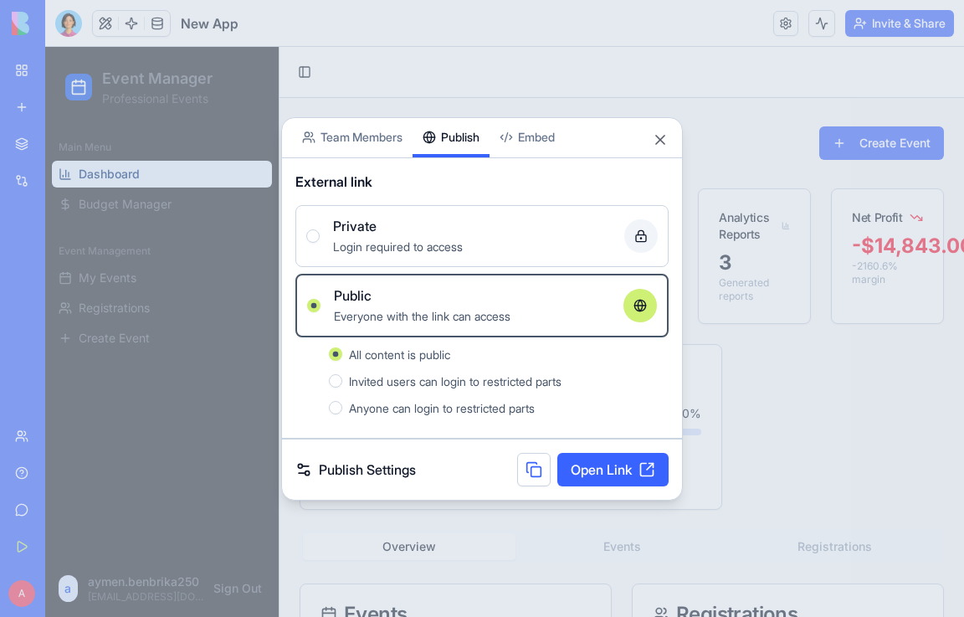
click at [579, 475] on link "Open Link" at bounding box center [613, 469] width 111 height 33
click at [414, 225] on div "Private" at bounding box center [472, 226] width 278 height 20
click at [320, 229] on button "Private Login required to access" at bounding box center [312, 235] width 13 height 13
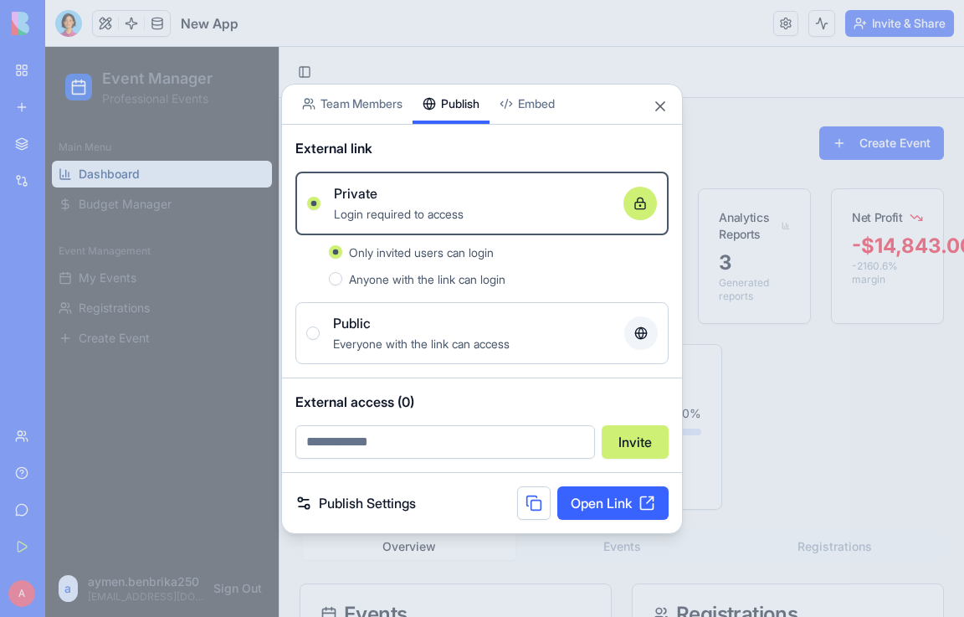
click at [472, 281] on span "Anyone with the link can login" at bounding box center [427, 279] width 157 height 14
click at [342, 281] on button "Anyone with the link can login" at bounding box center [335, 278] width 13 height 13
click at [589, 508] on link "Open Link" at bounding box center [613, 502] width 111 height 33
click at [403, 252] on span "Only invited users can login" at bounding box center [421, 252] width 145 height 14
click at [342, 252] on button "Only invited users can login" at bounding box center [335, 251] width 13 height 13
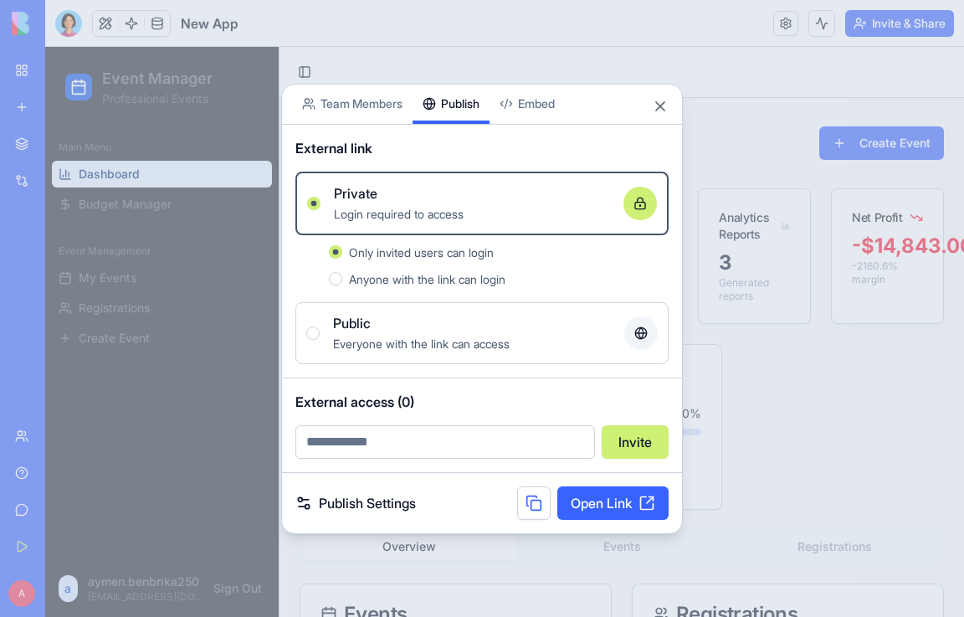
click at [450, 332] on div "Public" at bounding box center [472, 323] width 278 height 20
click at [320, 332] on button "Public Everyone with the link can access" at bounding box center [312, 332] width 13 height 13
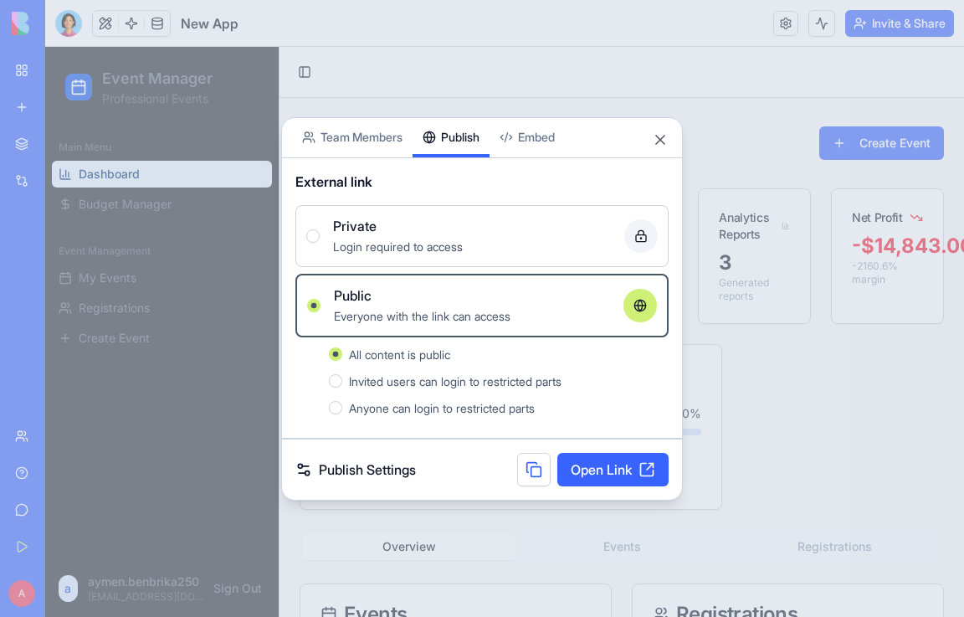
click at [614, 476] on link "Open Link" at bounding box center [613, 469] width 111 height 33
click at [426, 381] on span "Invited users can login to restricted parts" at bounding box center [455, 381] width 213 height 14
click at [342, 381] on button "Invited users can login to restricted parts" at bounding box center [335, 380] width 13 height 13
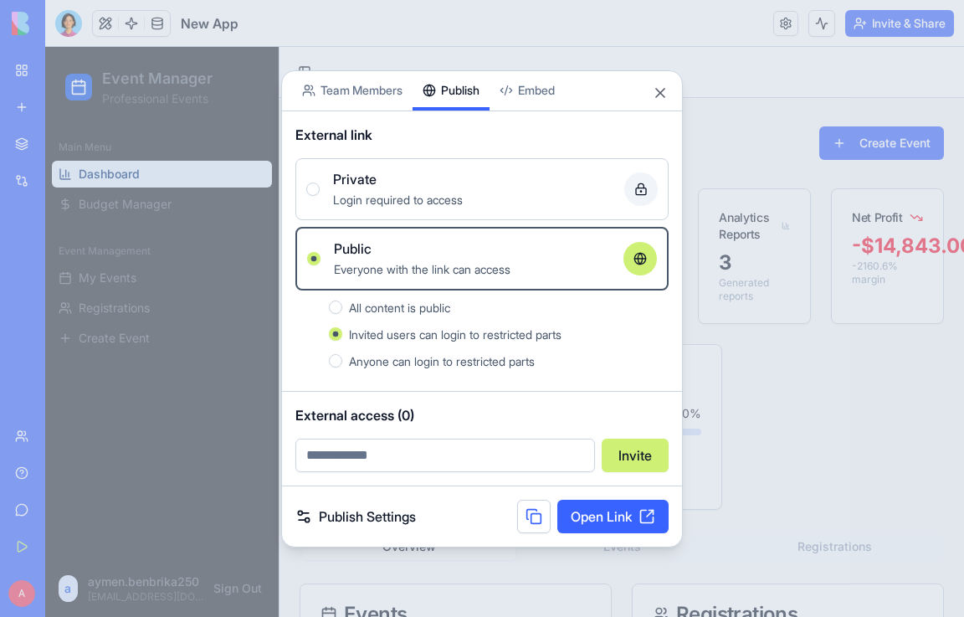
click at [607, 512] on link "Open Link" at bounding box center [613, 516] width 111 height 33
click at [421, 364] on span "Anyone can login to restricted parts" at bounding box center [442, 361] width 186 height 14
click at [342, 364] on button "Anyone can login to restricted parts" at bounding box center [335, 360] width 13 height 13
click at [588, 508] on link "Open Link" at bounding box center [613, 516] width 111 height 33
click at [172, 435] on div at bounding box center [482, 308] width 964 height 617
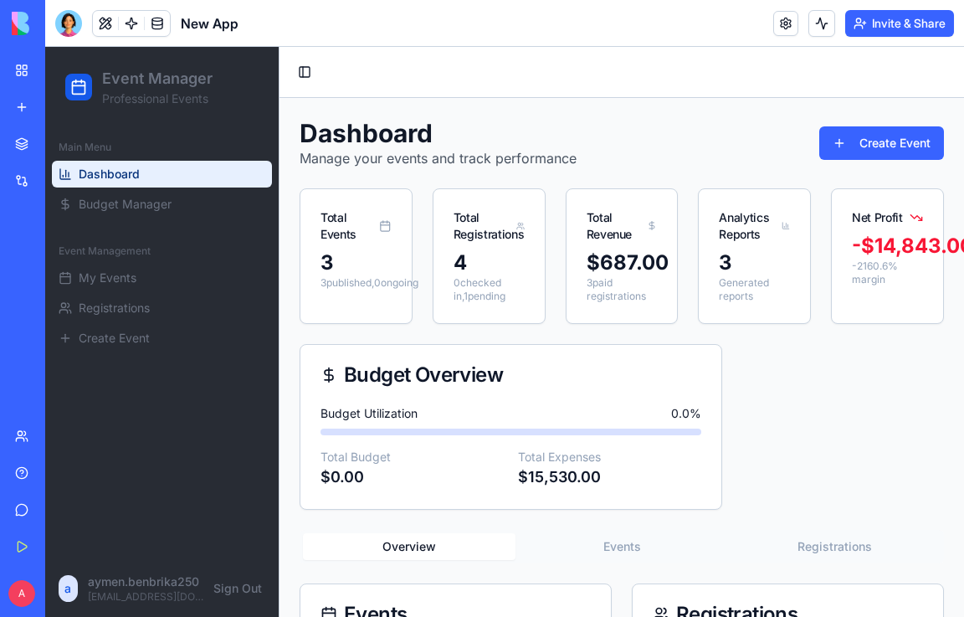
click at [114, 180] on span "Dashboard" at bounding box center [109, 174] width 61 height 17
click at [889, 26] on button "Invite & Share" at bounding box center [900, 23] width 109 height 27
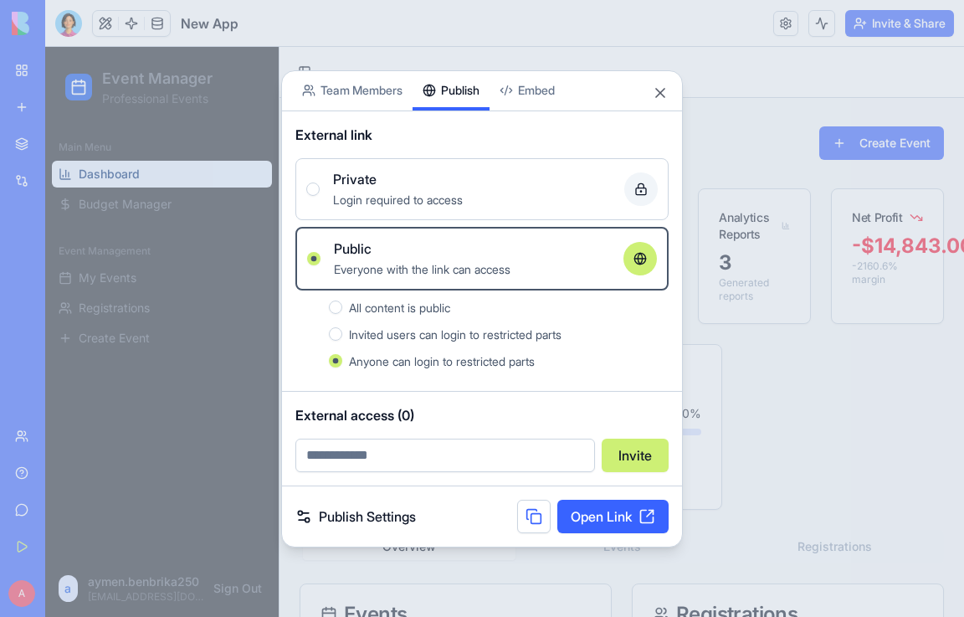
click at [532, 524] on button at bounding box center [533, 516] width 33 height 33
click at [416, 308] on span "All content is public" at bounding box center [399, 308] width 101 height 14
click at [342, 308] on button "All content is public" at bounding box center [335, 307] width 13 height 13
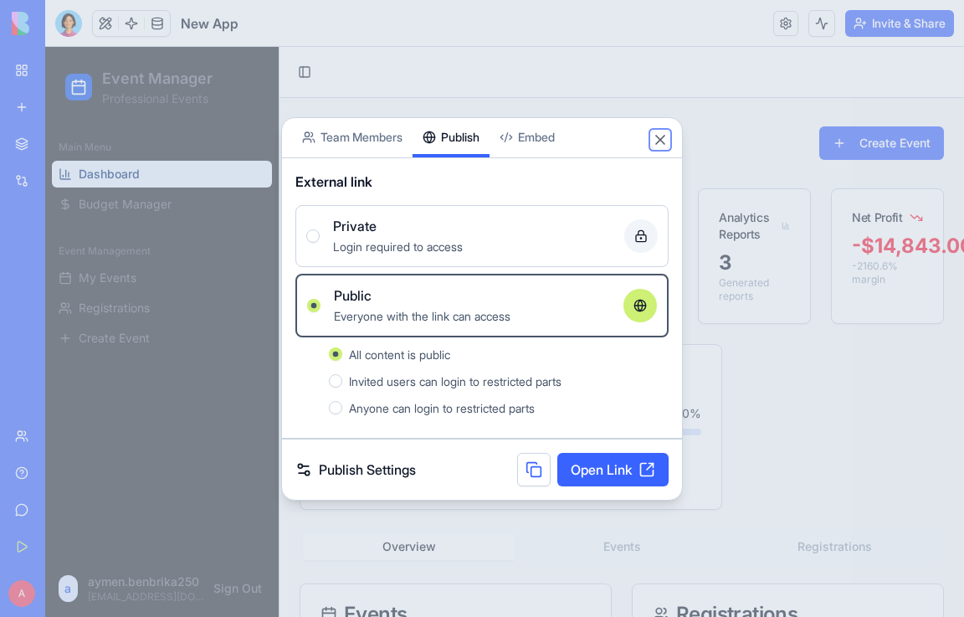
click at [662, 141] on button "Close" at bounding box center [660, 139] width 17 height 17
